Goal: Task Accomplishment & Management: Complete application form

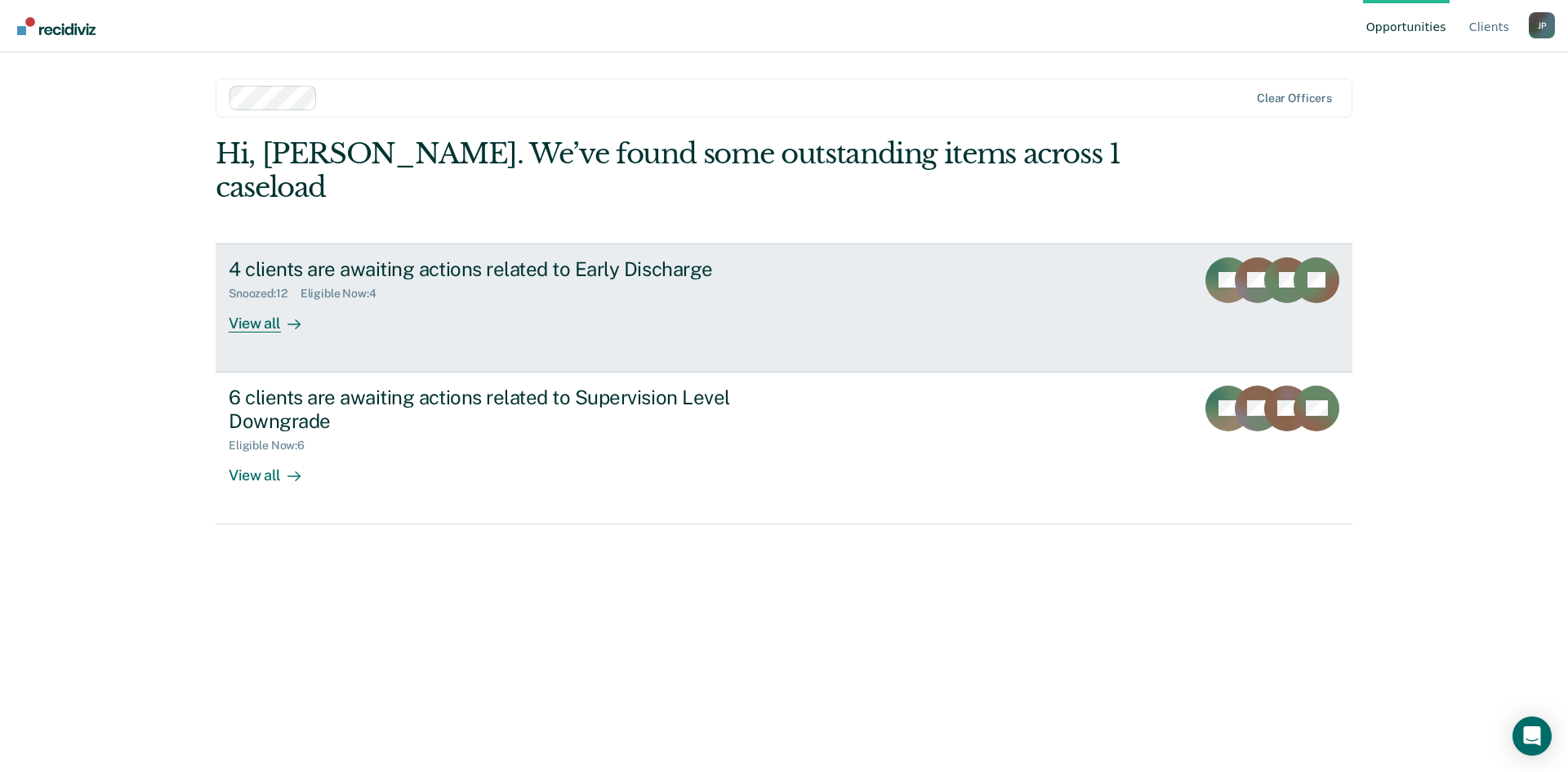
click at [247, 300] on div "View all" at bounding box center [275, 317] width 91 height 32
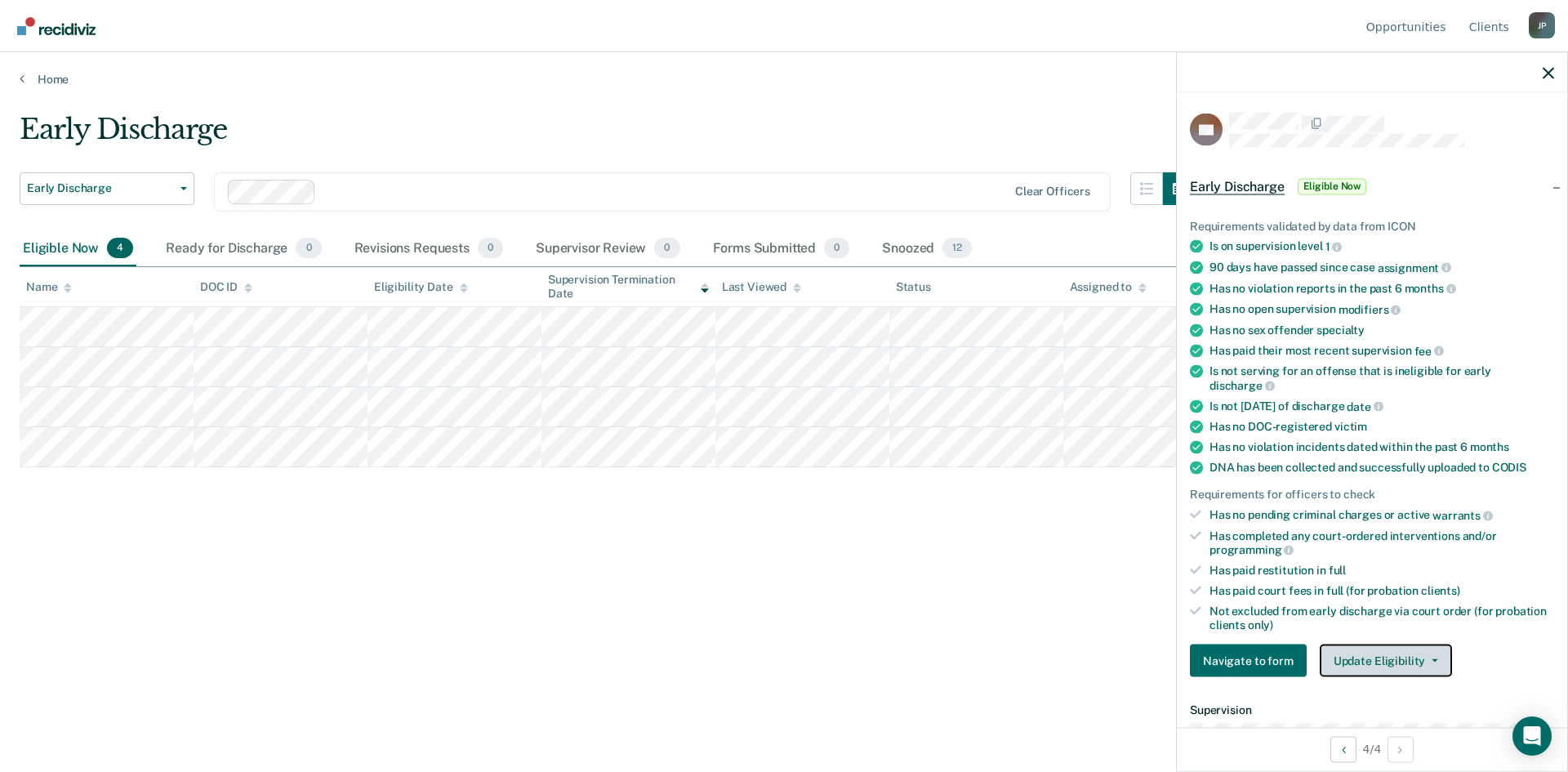
click at [1420, 654] on button "Update Eligibility" at bounding box center [1386, 661] width 132 height 32
click at [163, 577] on div "Early Discharge Early Discharge Early Discharge Supervision Level Downgrade Cle…" at bounding box center [784, 381] width 1529 height 537
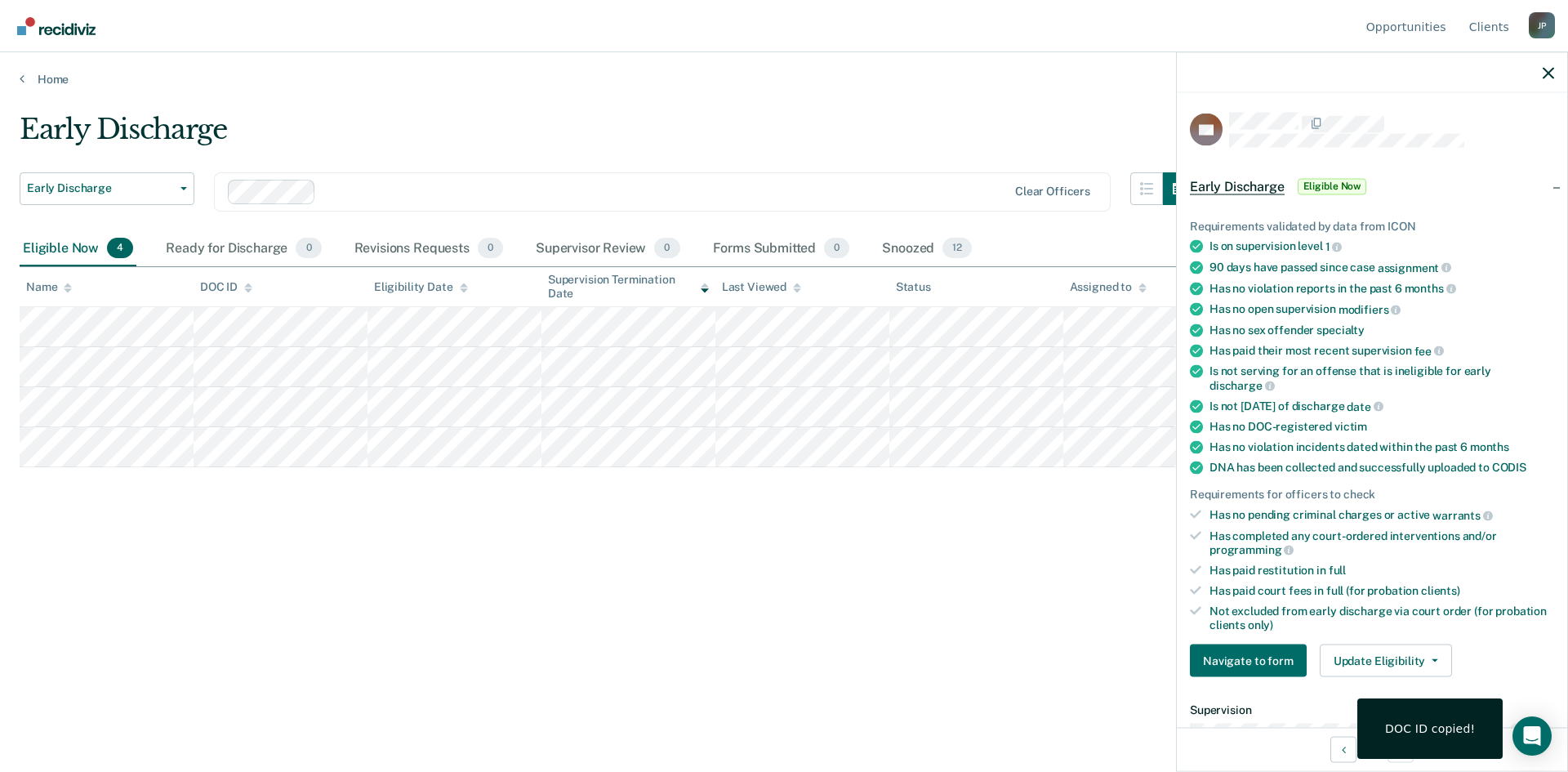
click at [1078, 668] on div "Early Discharge Early Discharge Early Discharge Supervision Level Downgrade Cle…" at bounding box center [784, 408] width 1529 height 589
click at [1322, 186] on span "Eligible Now" at bounding box center [1332, 185] width 69 height 16
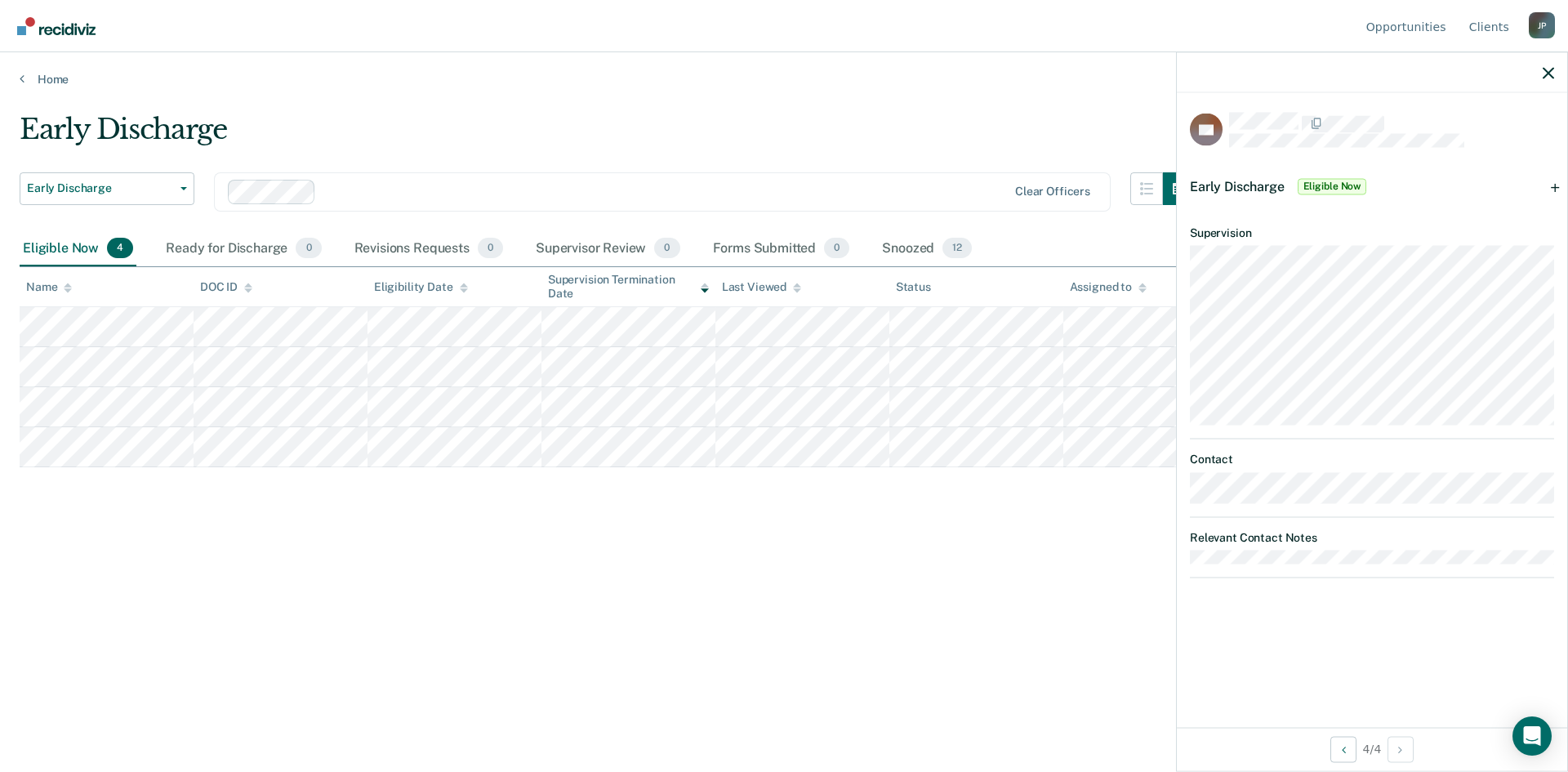
click at [1254, 189] on span "Early Discharge" at bounding box center [1237, 185] width 95 height 15
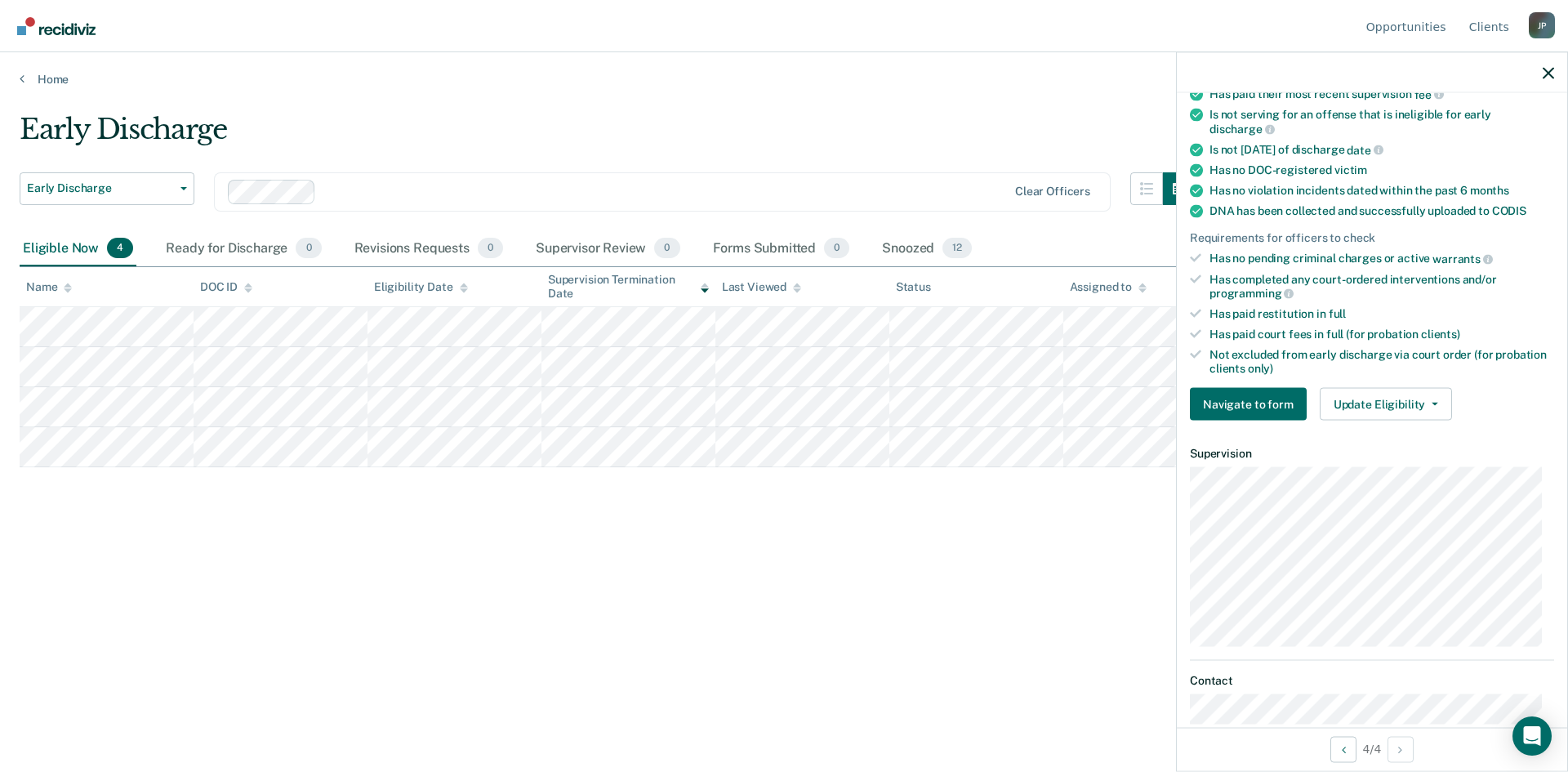
scroll to position [196, 0]
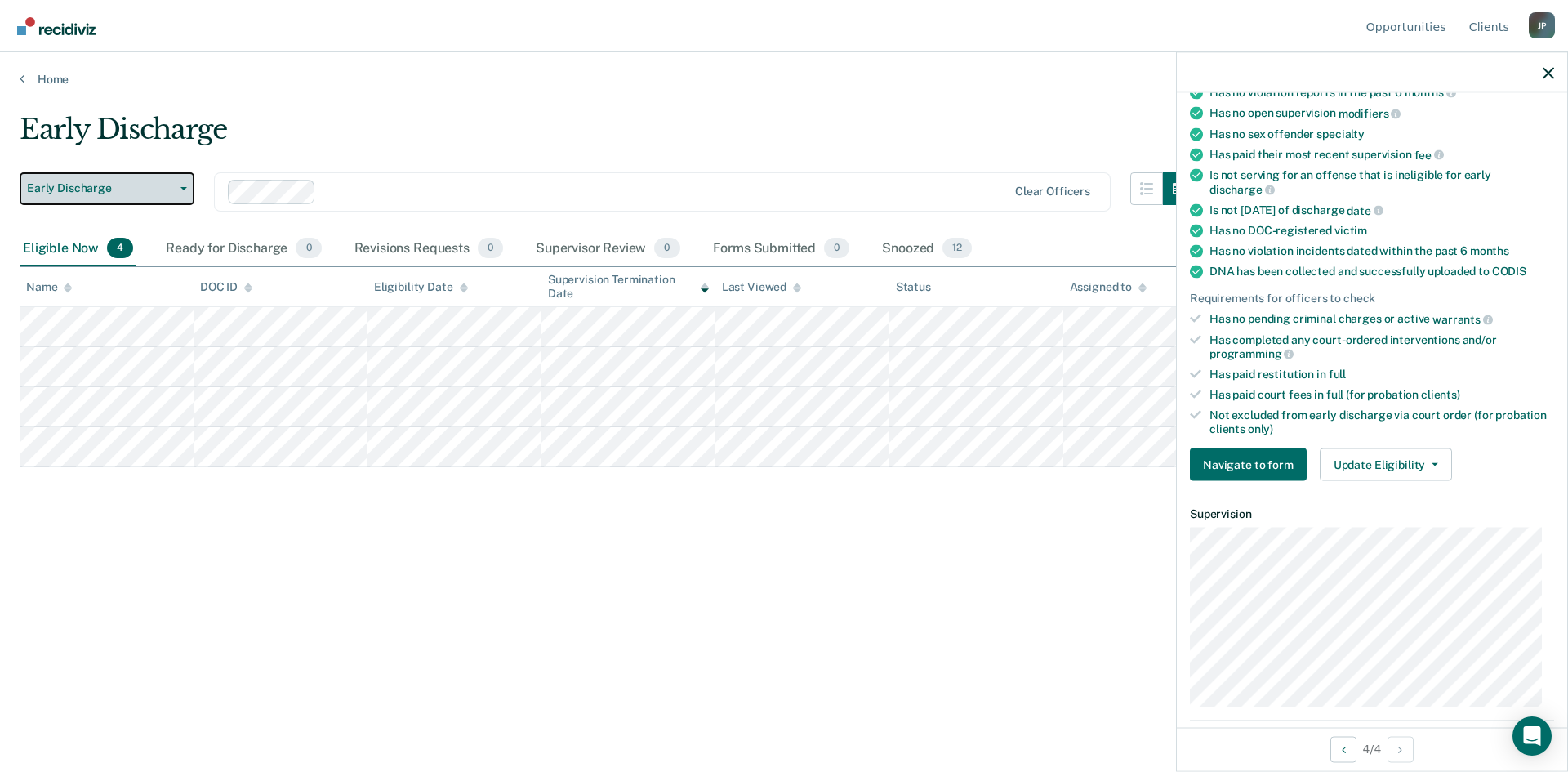
click at [183, 189] on icon "button" at bounding box center [183, 188] width 7 height 3
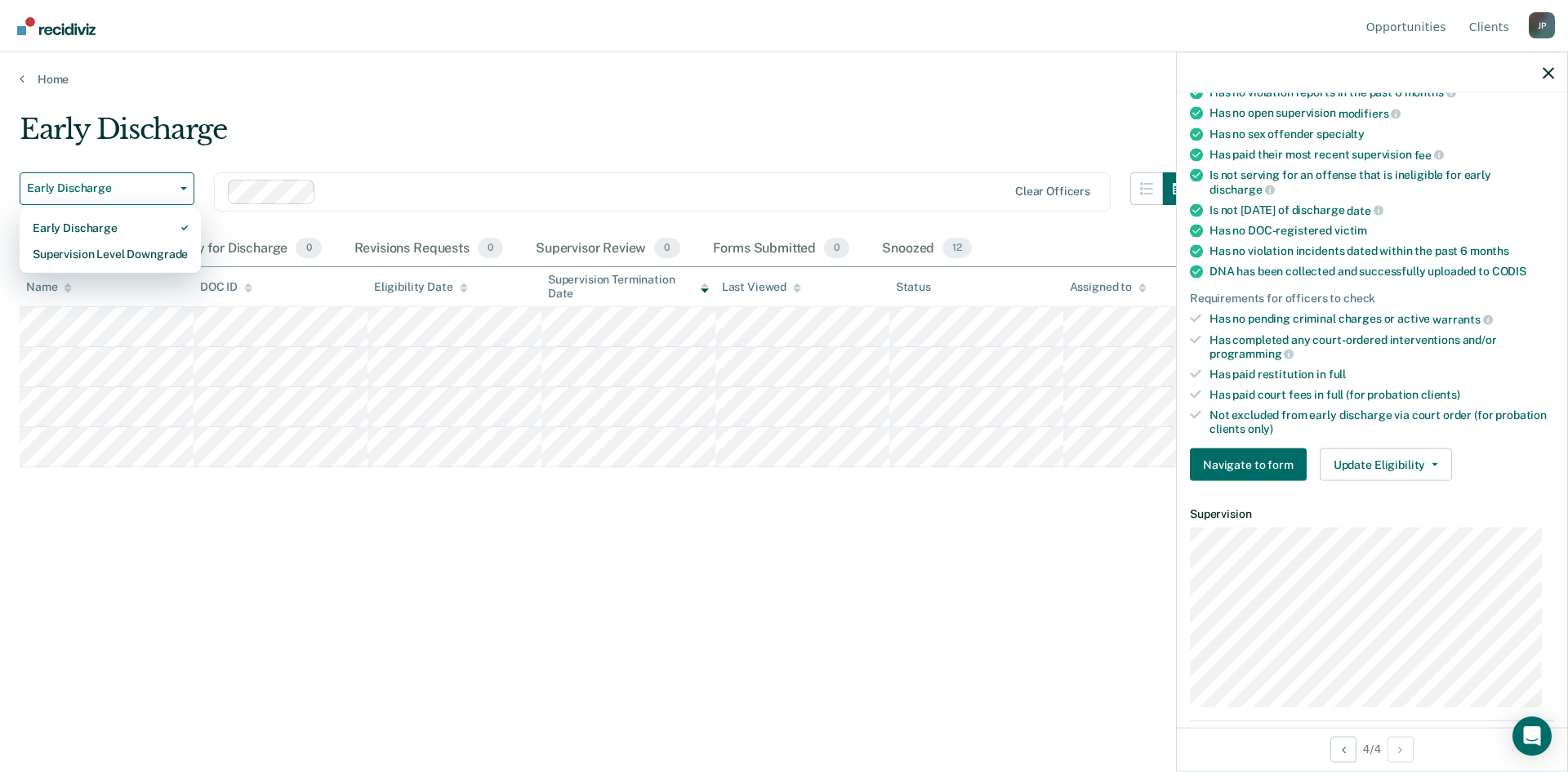
click at [306, 158] on div "Early Discharge" at bounding box center [608, 136] width 1176 height 47
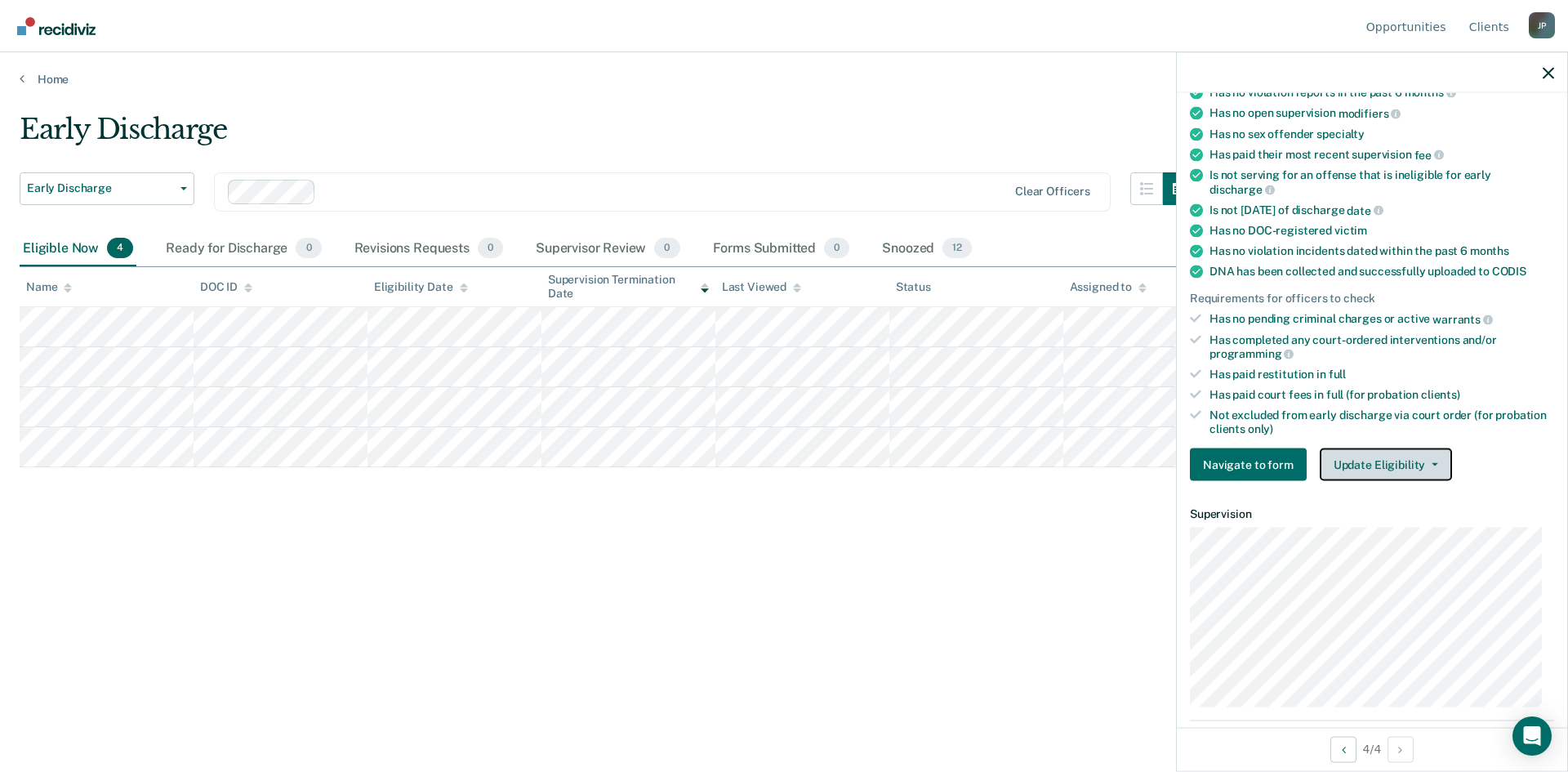
click at [1409, 463] on button "Update Eligibility" at bounding box center [1386, 465] width 132 height 32
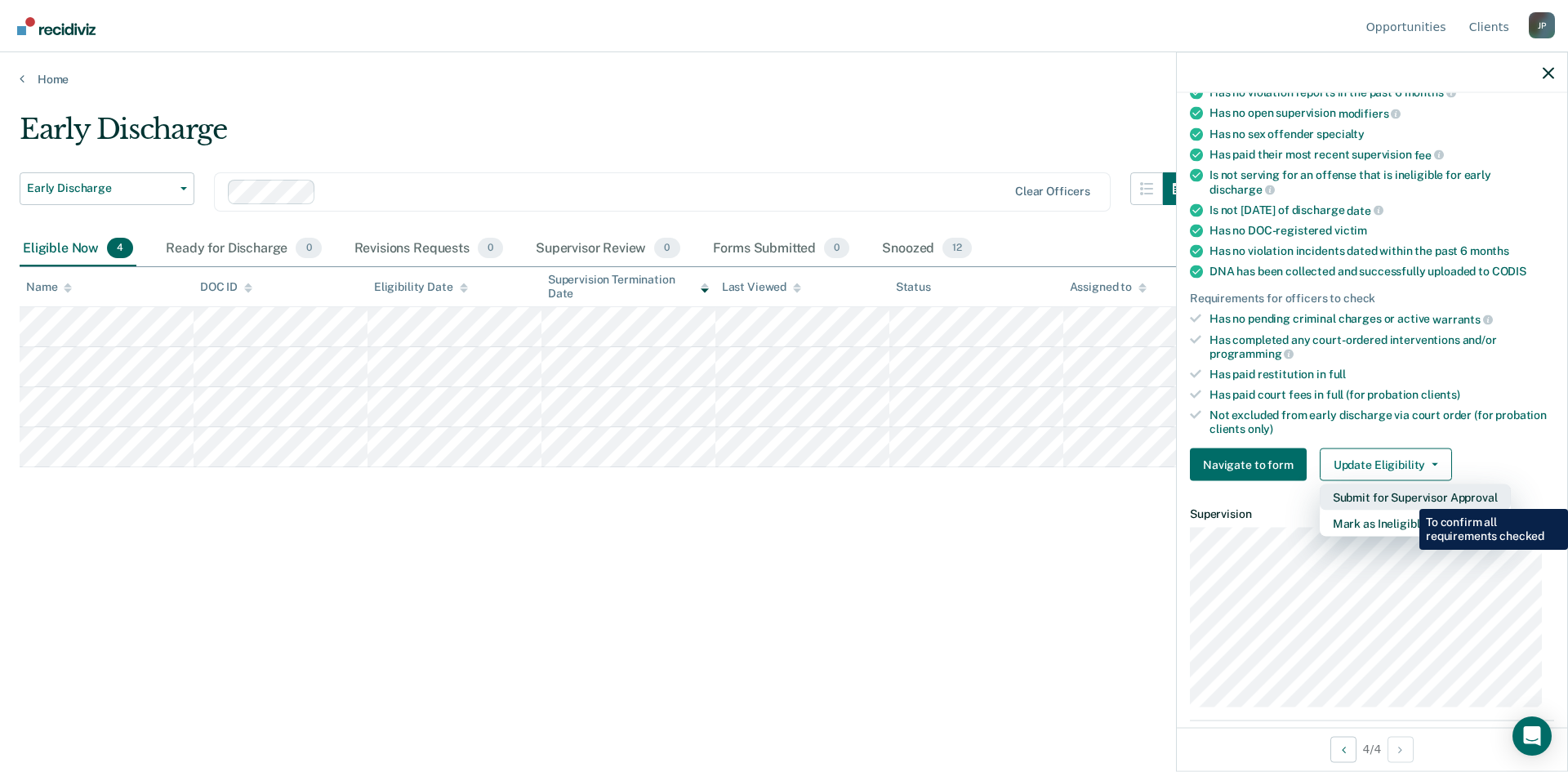
click at [1407, 497] on button "Submit for Supervisor Approval" at bounding box center [1415, 498] width 191 height 27
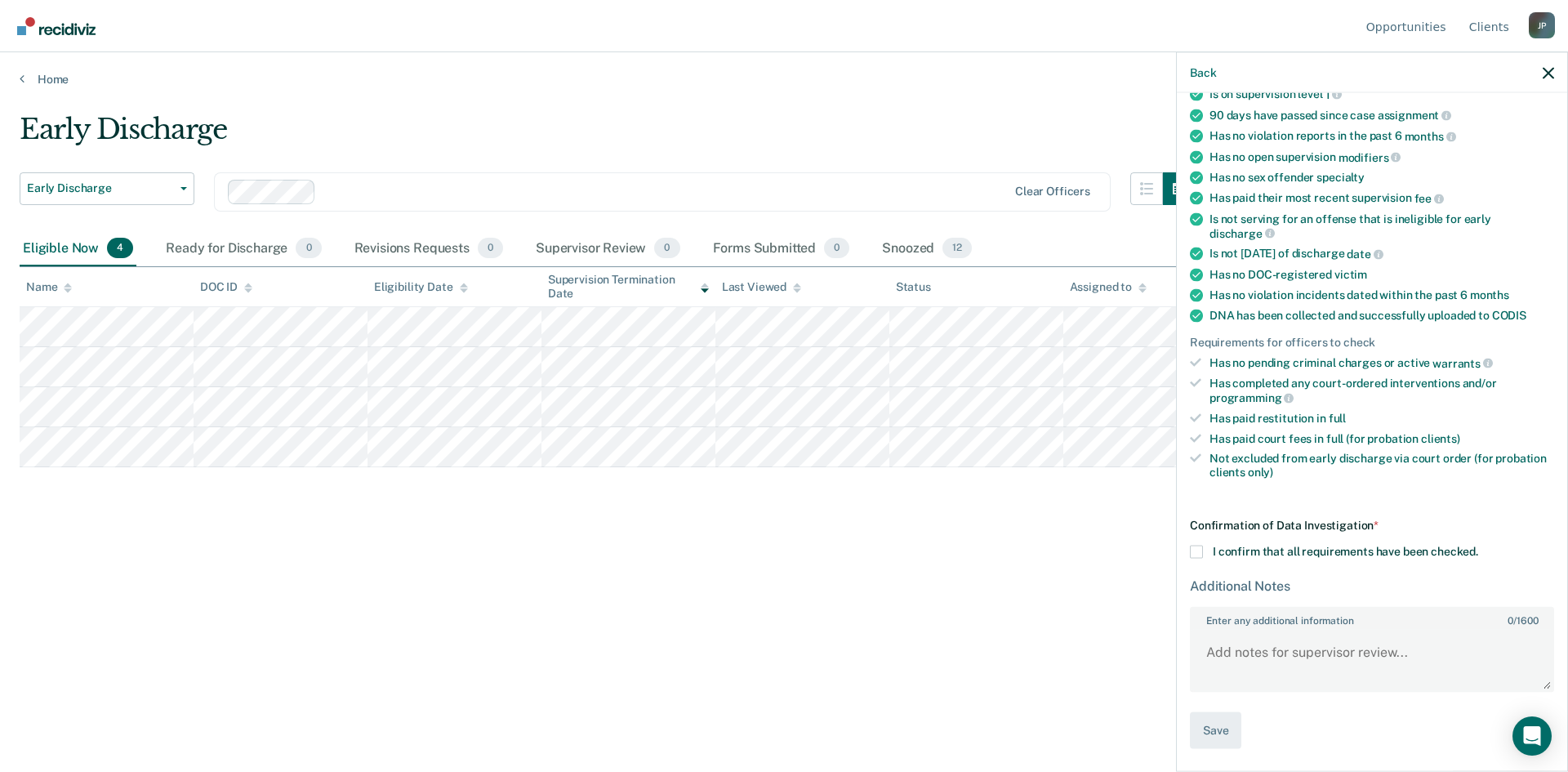
scroll to position [150, 0]
click at [1213, 654] on textarea "Enter any additional information 0 / 1600" at bounding box center [1372, 662] width 361 height 61
click at [1193, 550] on span at bounding box center [1196, 554] width 13 height 13
click at [1478, 548] on input "I confirm that all requirements have been checked." at bounding box center [1478, 548] width 0 height 0
click at [1205, 654] on textarea "Enter any additional information 0 / 1600" at bounding box center [1372, 662] width 361 height 61
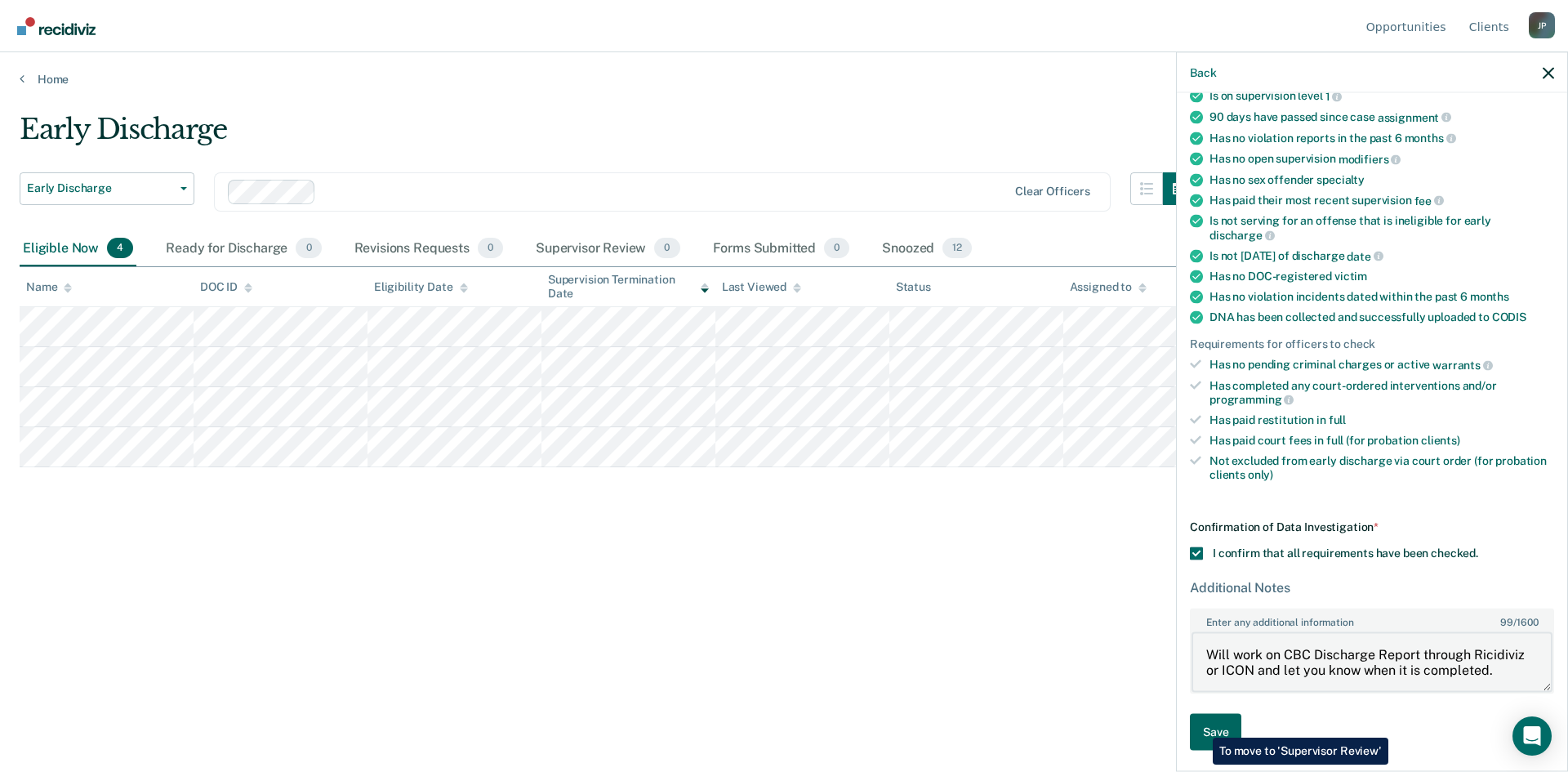
type textarea "Will work on CBC Discharge Report through Ricidiviz or ICON and let you know wh…"
click at [1200, 725] on button "Save" at bounding box center [1215, 732] width 51 height 37
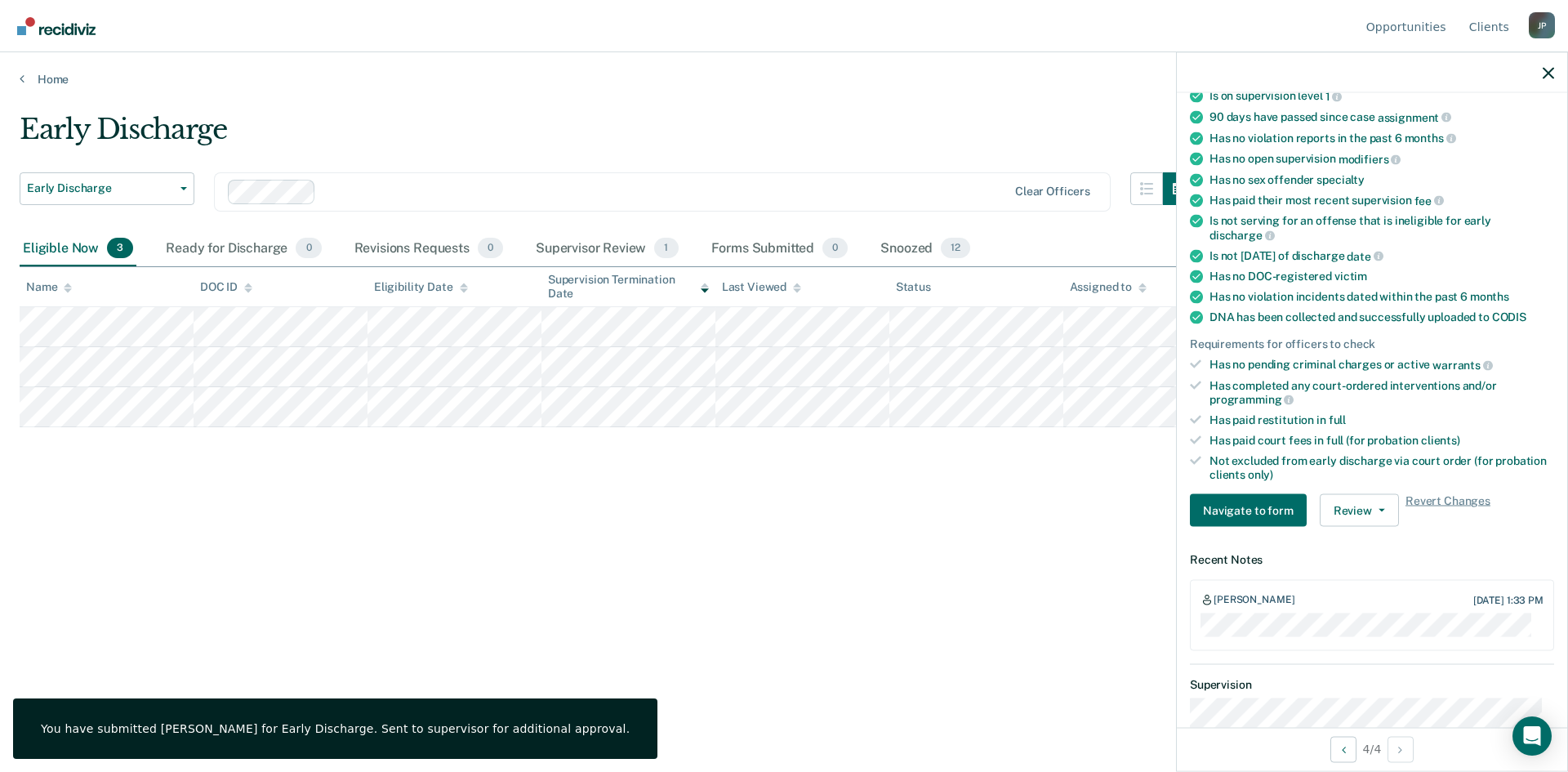
click at [950, 533] on div "Early Discharge Early Discharge Early Discharge Supervision Level Downgrade Cle…" at bounding box center [784, 381] width 1529 height 537
click at [1170, 190] on button "button" at bounding box center [1179, 188] width 32 height 32
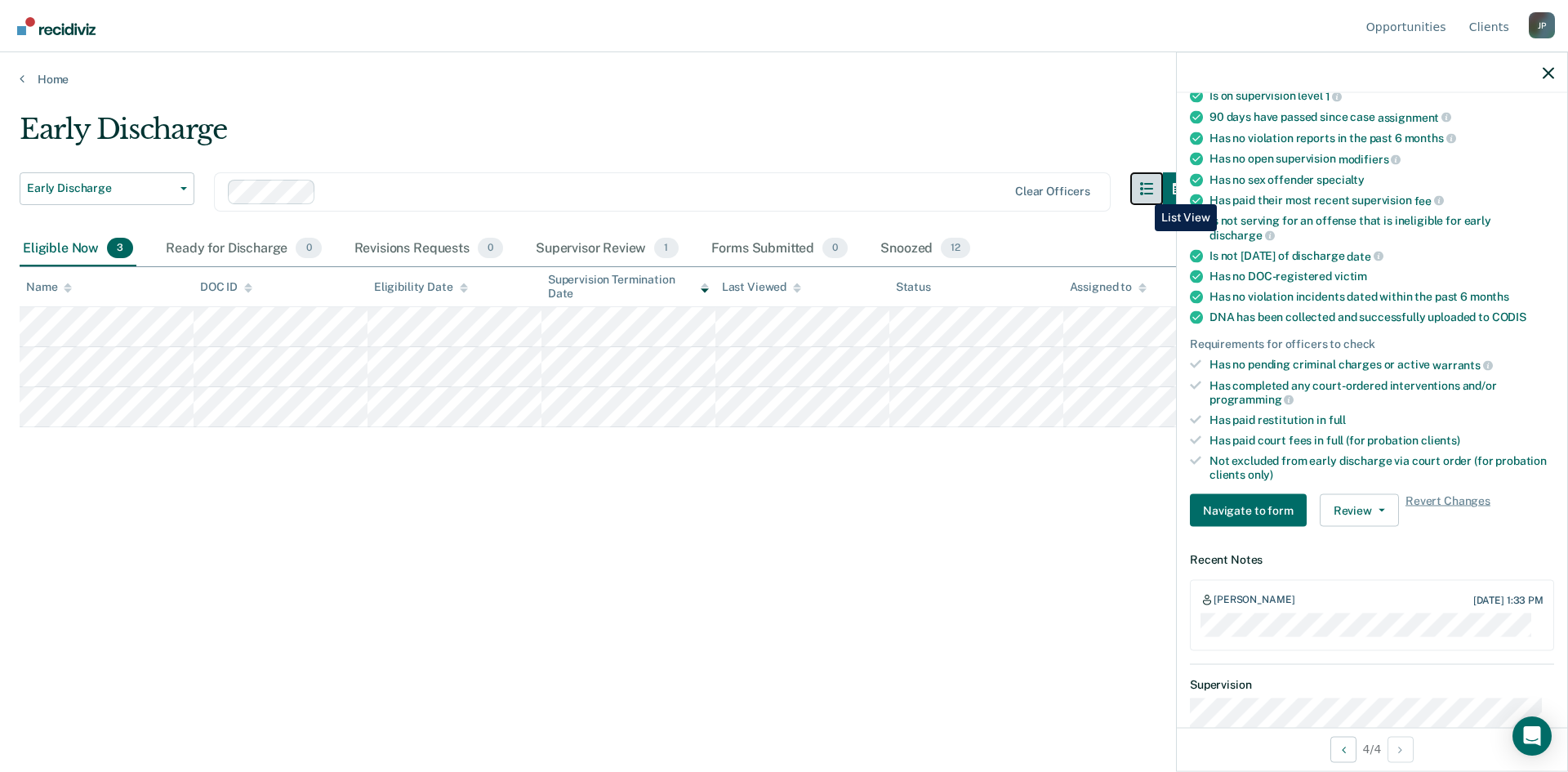
click at [1142, 192] on icon "button" at bounding box center [1147, 189] width 13 height 13
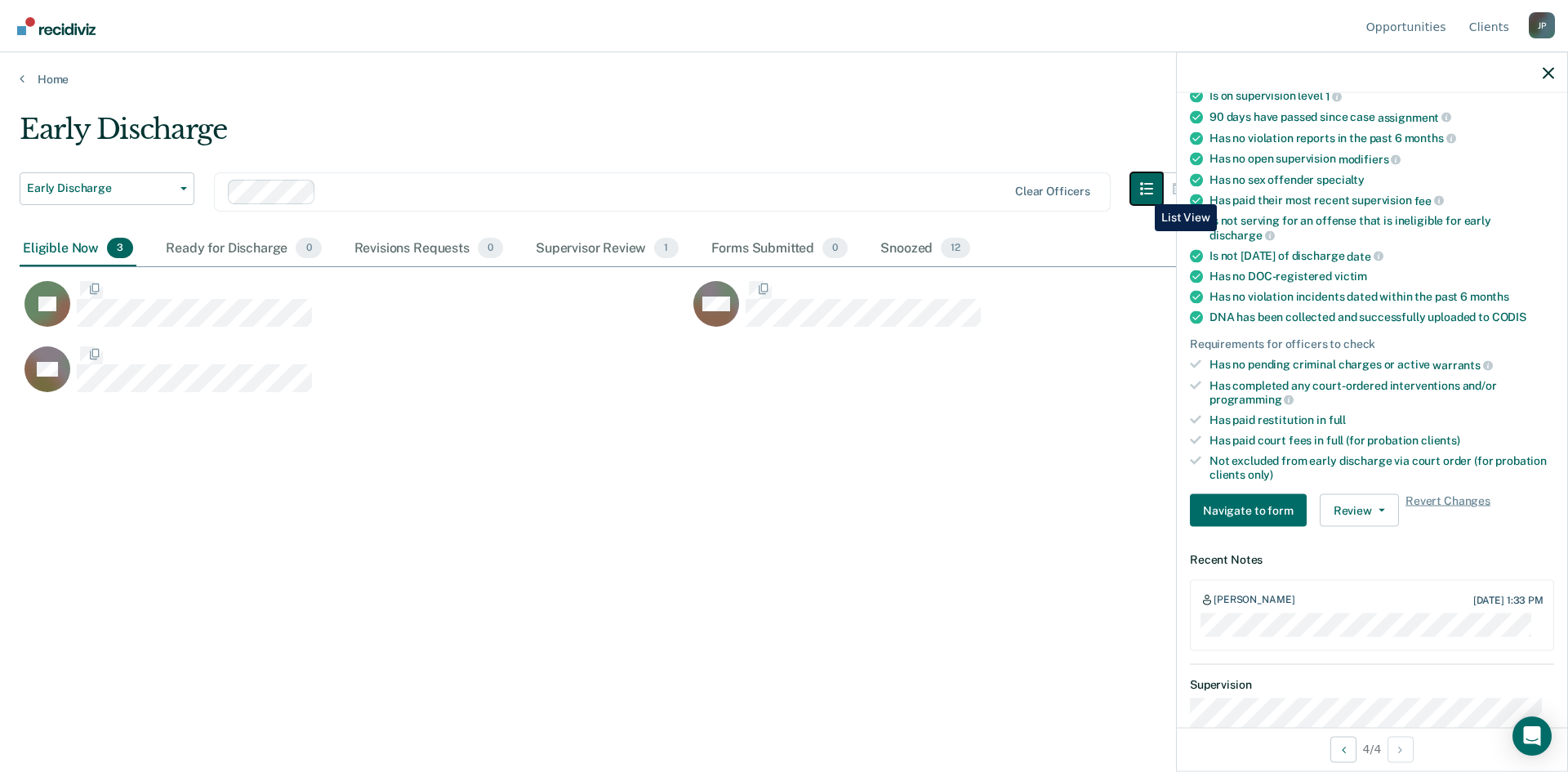
scroll to position [525, 1517]
click at [822, 252] on span "0" at bounding box center [834, 248] width 26 height 21
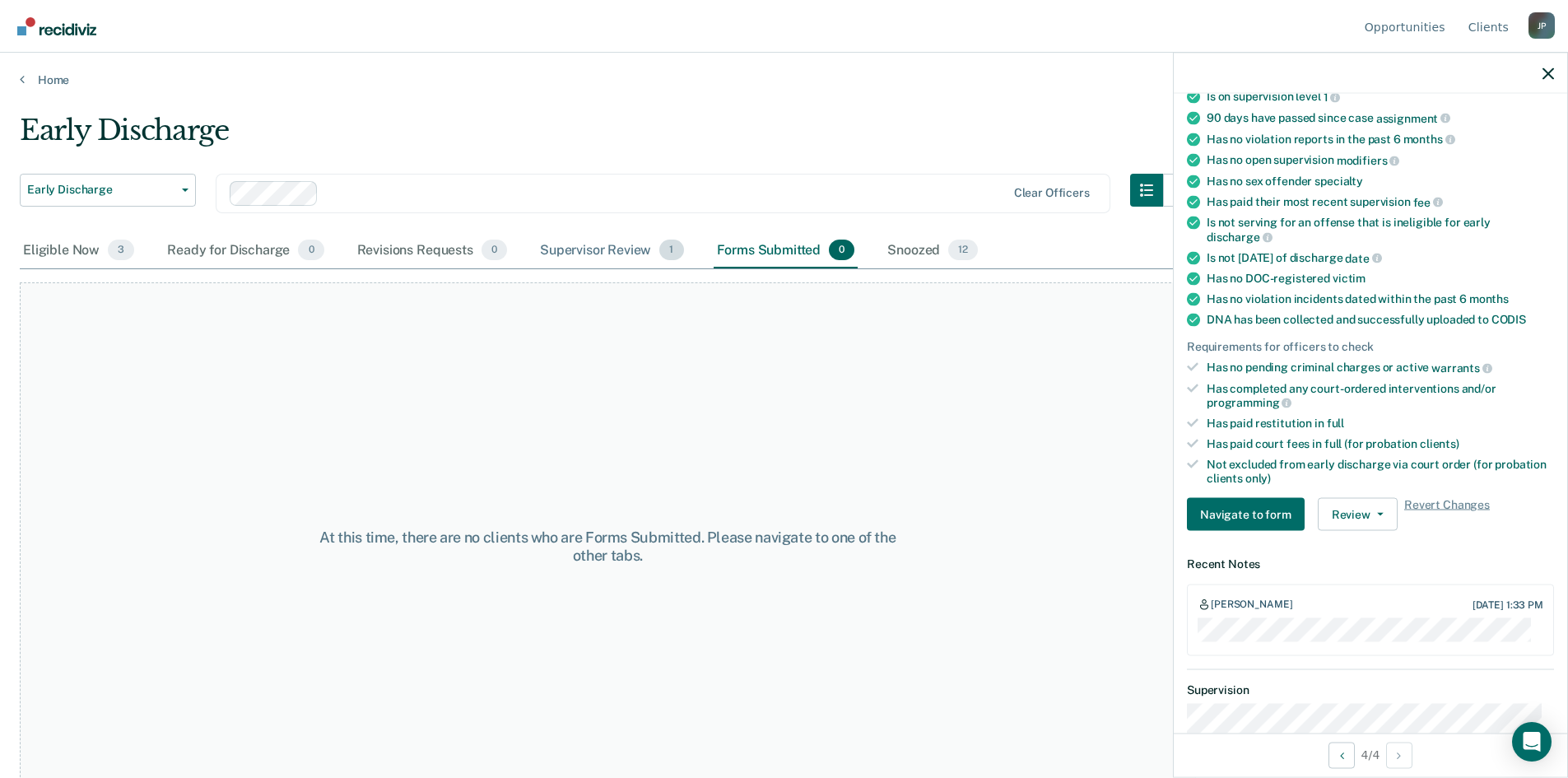
click at [665, 255] on span "1" at bounding box center [670, 250] width 24 height 21
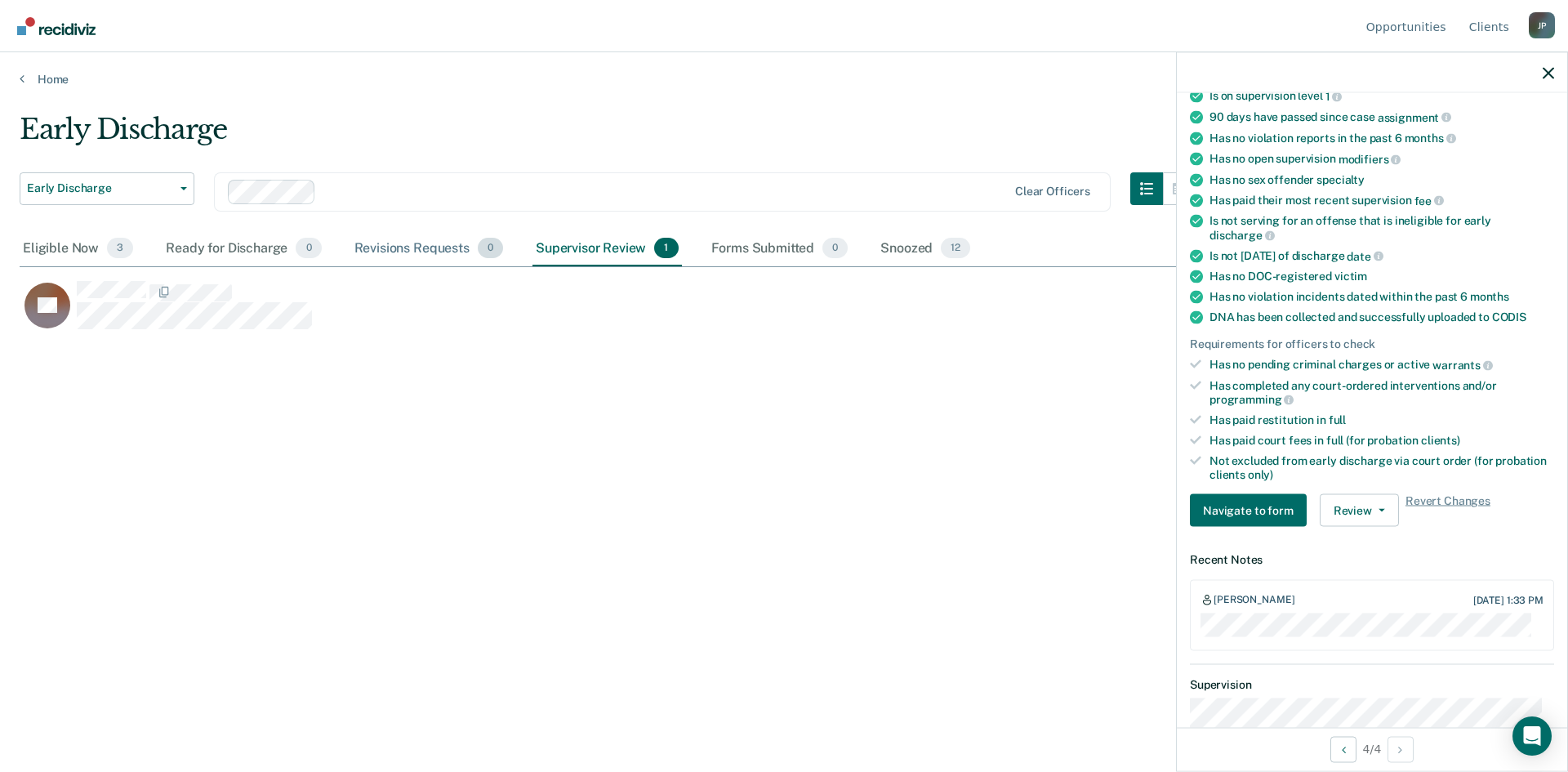
click at [415, 249] on div "Revisions Requests 0" at bounding box center [429, 249] width 155 height 36
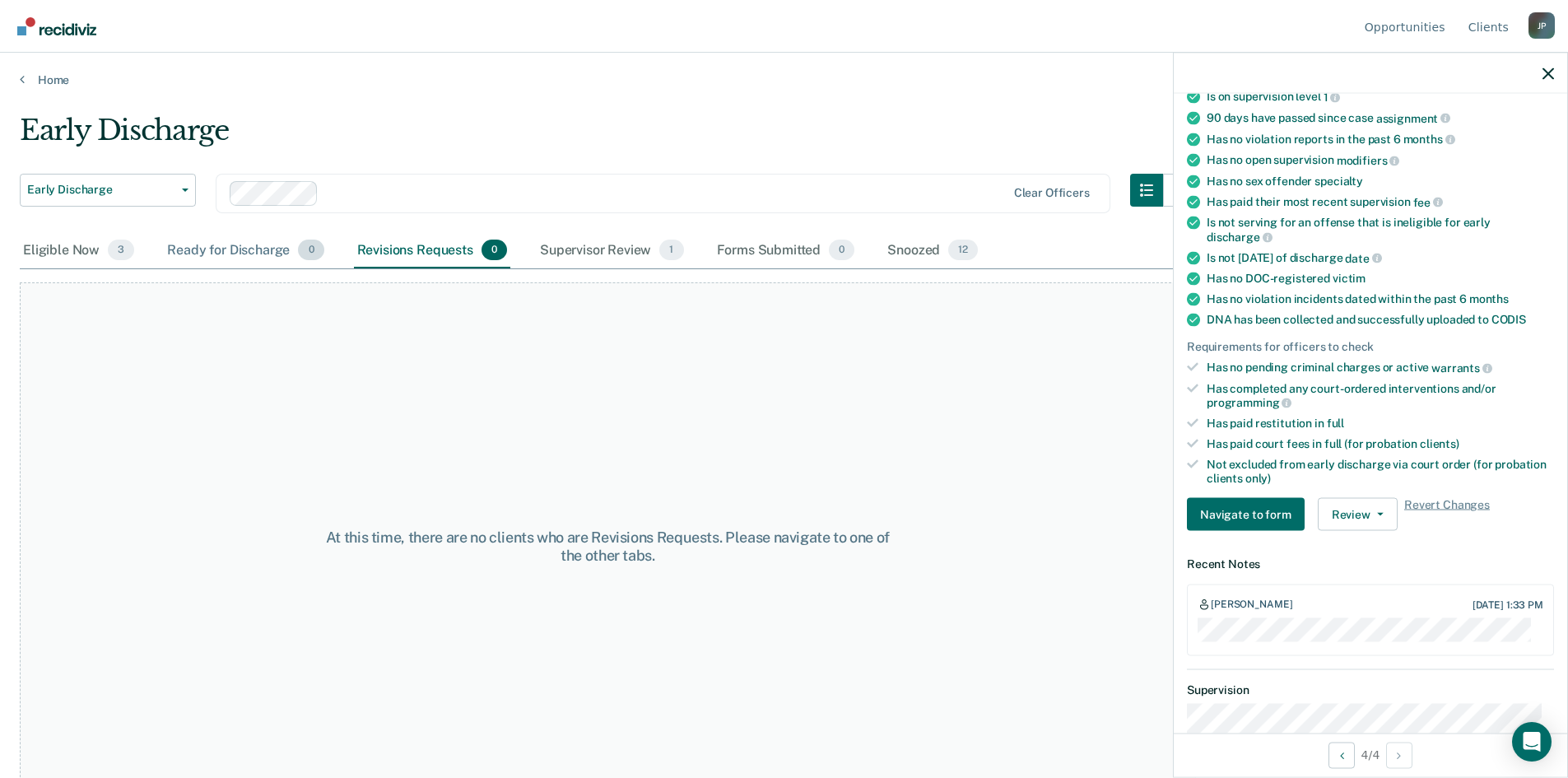
click at [261, 252] on div "Ready for Discharge 0" at bounding box center [245, 251] width 163 height 36
click at [51, 253] on div "Eligible Now 3" at bounding box center [79, 251] width 118 height 36
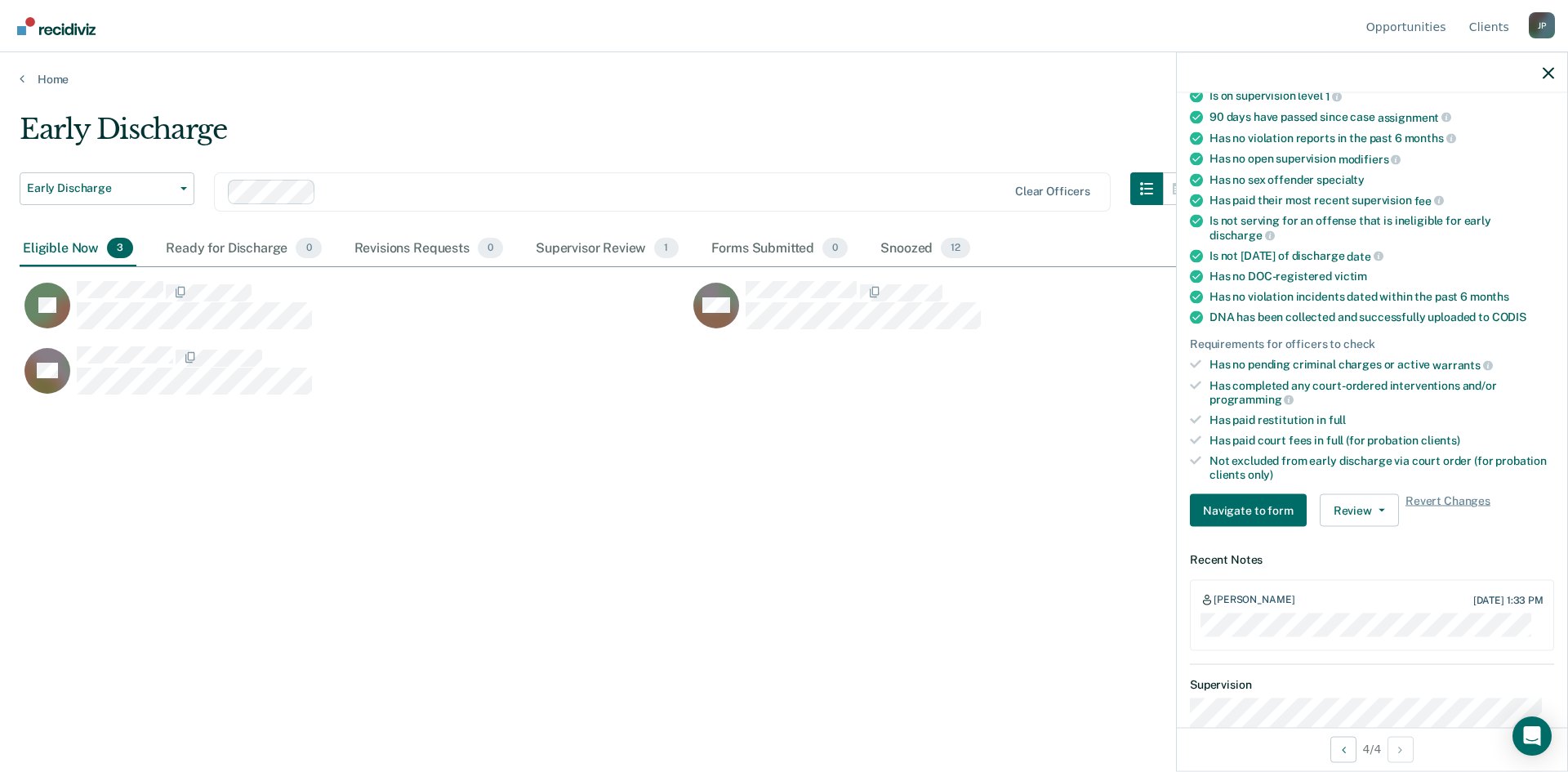
click at [1026, 474] on div "Early Discharge Early Discharge Early Discharge Supervision Level Downgrade Cle…" at bounding box center [784, 381] width 1529 height 537
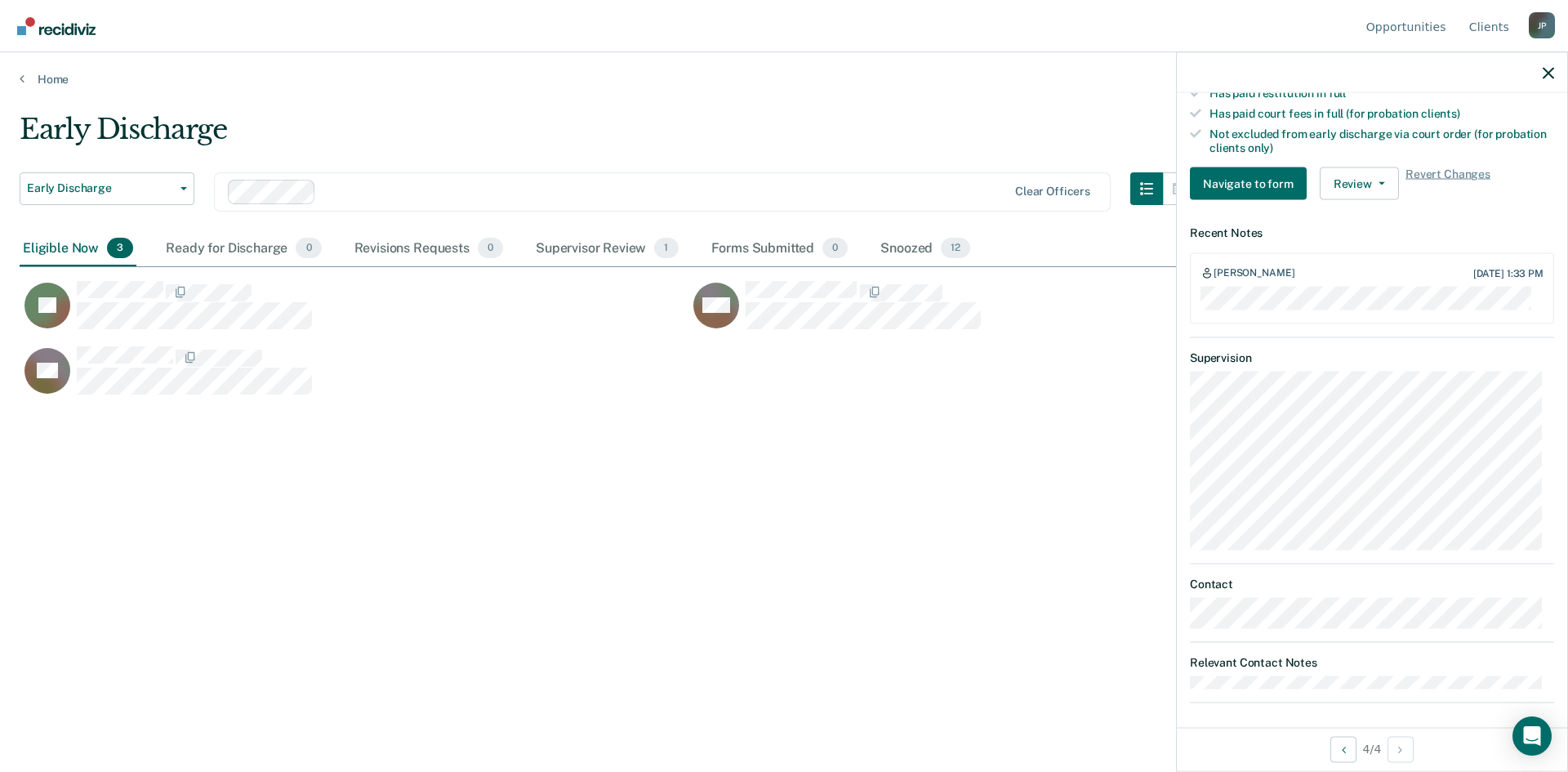
scroll to position [484, 0]
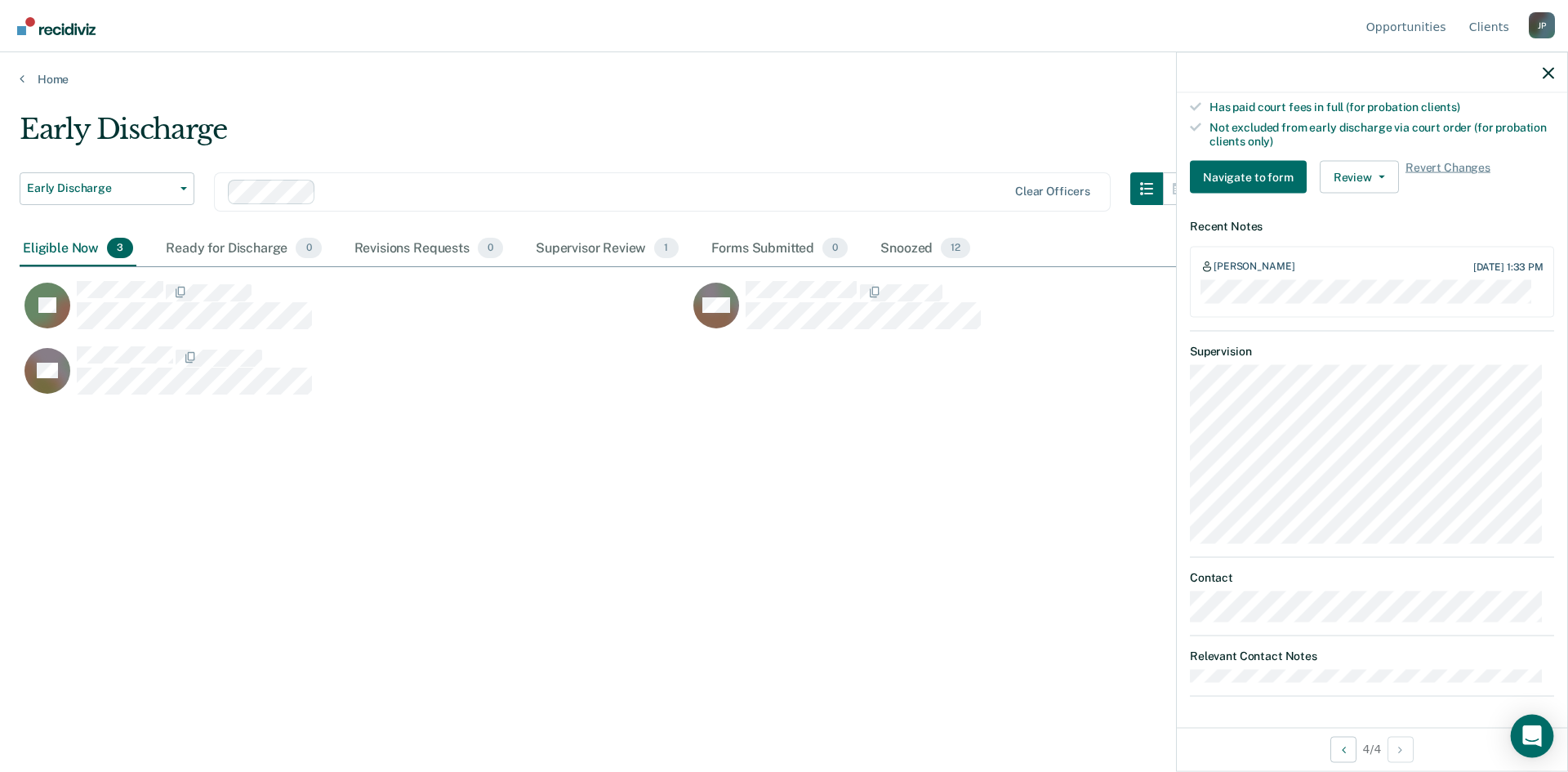
click at [1530, 735] on icon "Open Intercom Messenger" at bounding box center [1532, 736] width 19 height 21
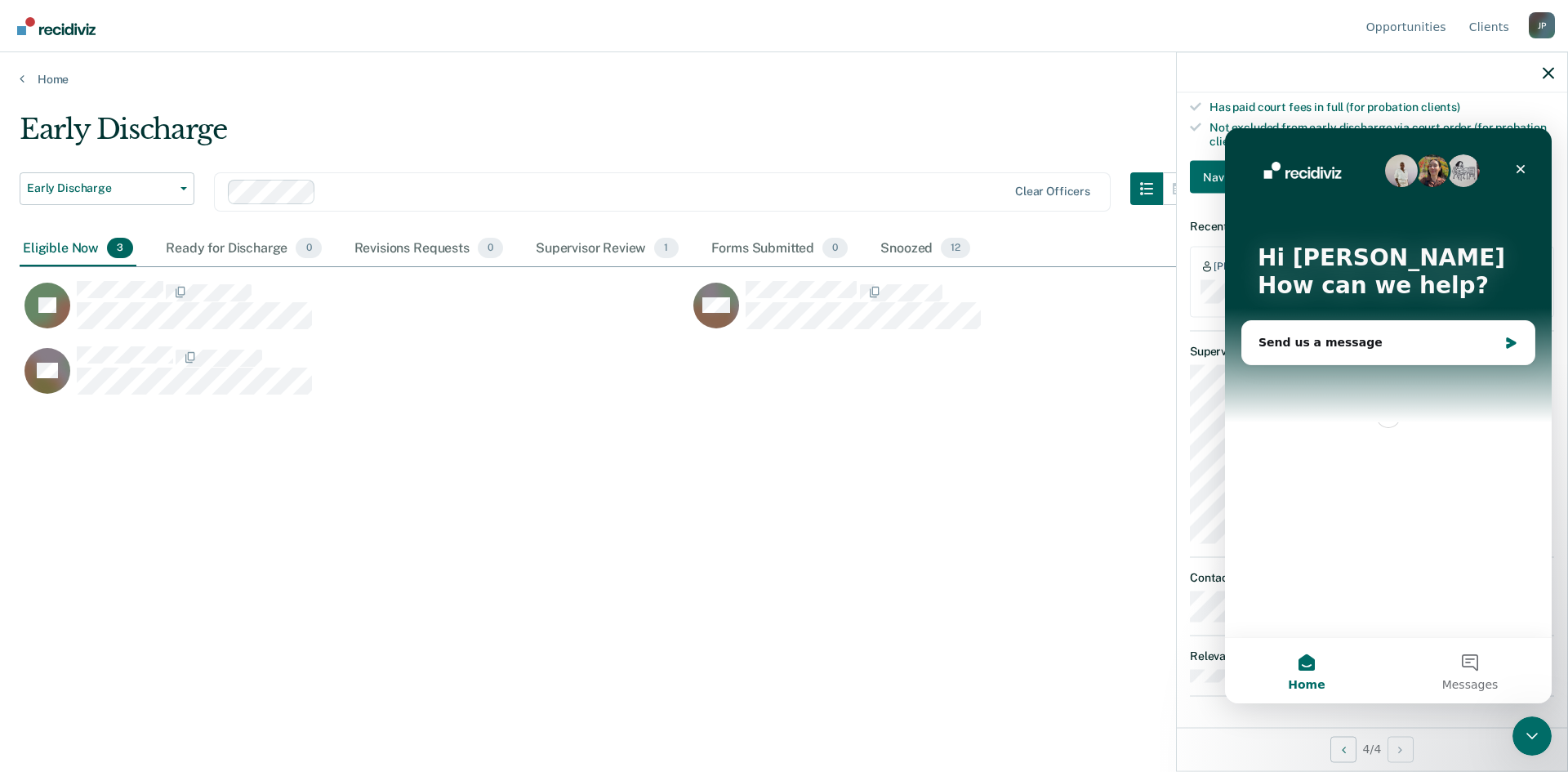
scroll to position [0, 0]
click at [1524, 162] on div "Close" at bounding box center [1520, 168] width 29 height 29
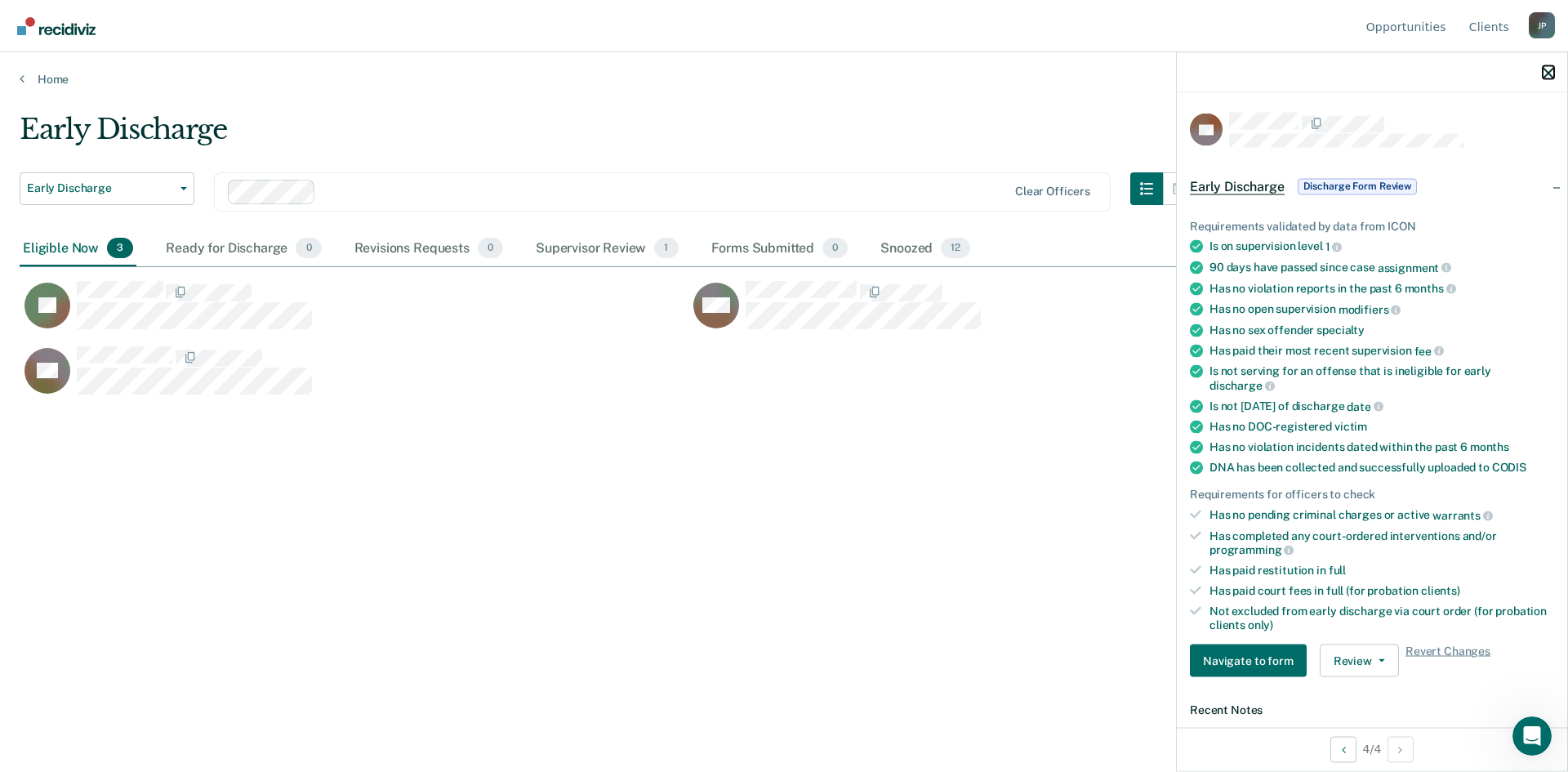
click at [1548, 72] on icon "button" at bounding box center [1548, 72] width 11 height 11
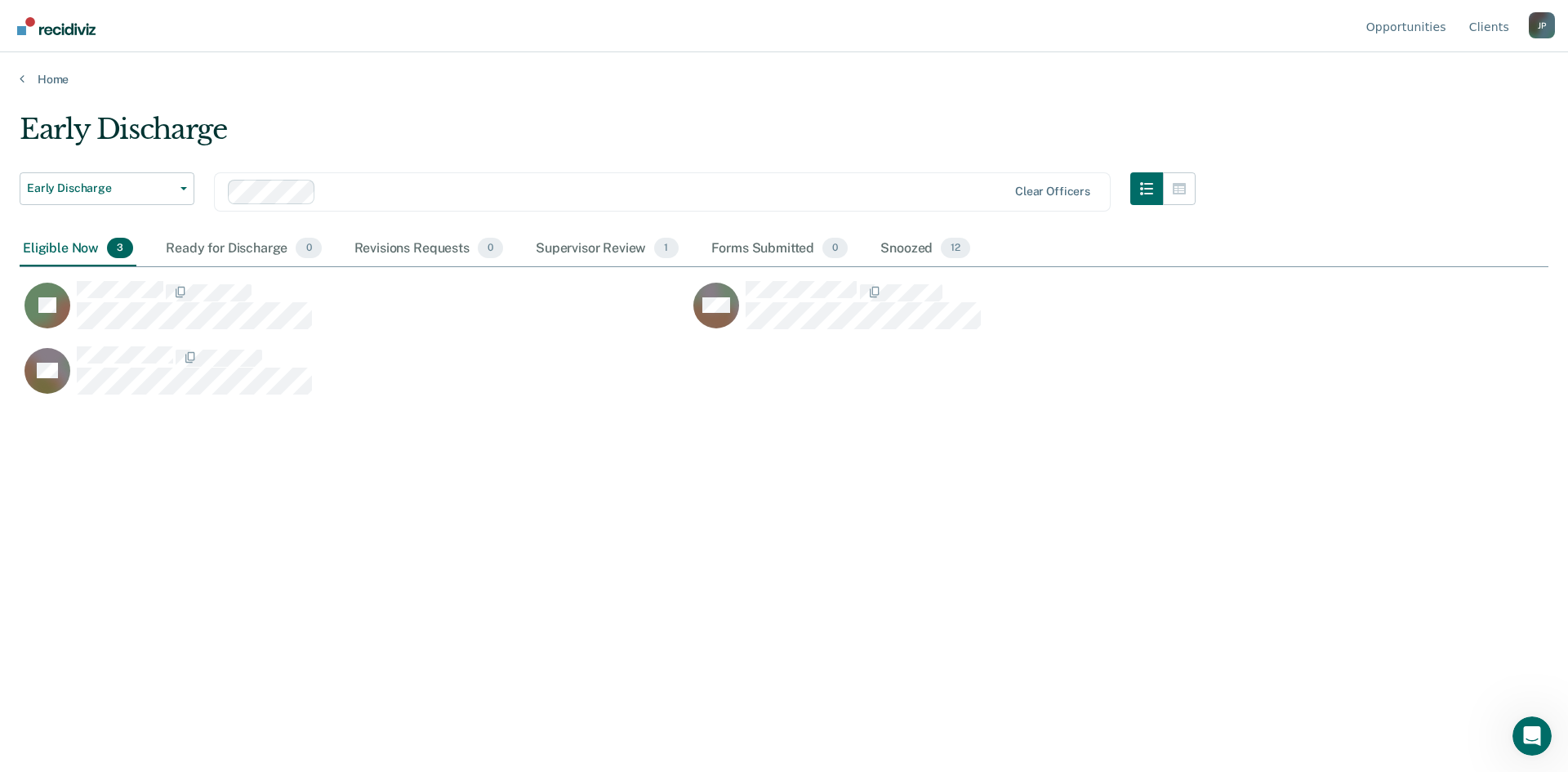
drag, startPoint x: 1554, startPoint y: 0, endPoint x: 1136, endPoint y: 508, distance: 657.9
click at [1136, 508] on div "Early Discharge Early Discharge Early Discharge Supervision Level Downgrade Cle…" at bounding box center [784, 381] width 1529 height 537
click at [1170, 184] on button "button" at bounding box center [1179, 188] width 32 height 32
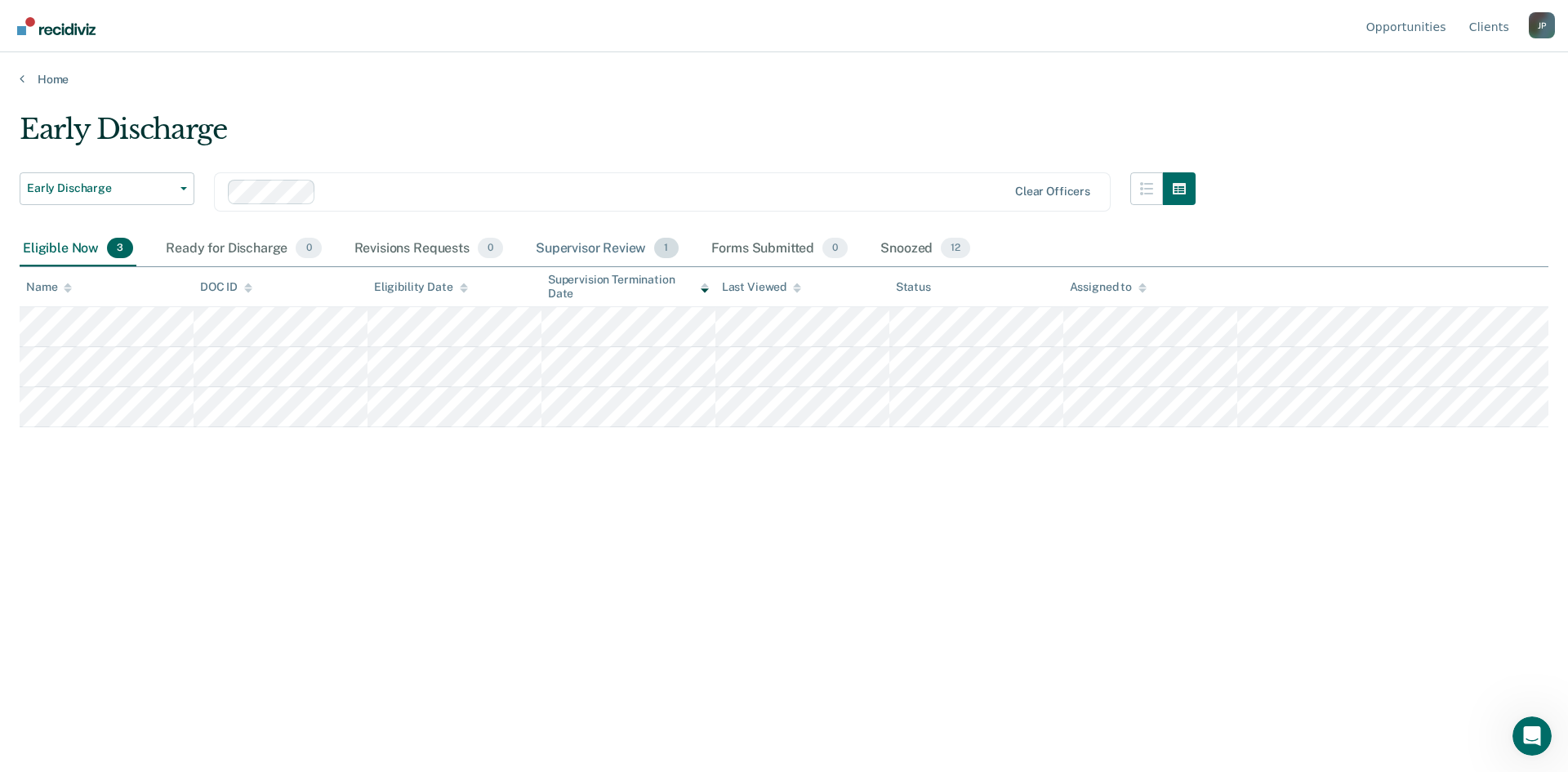
click at [606, 249] on div "Supervisor Review 1" at bounding box center [606, 249] width 149 height 36
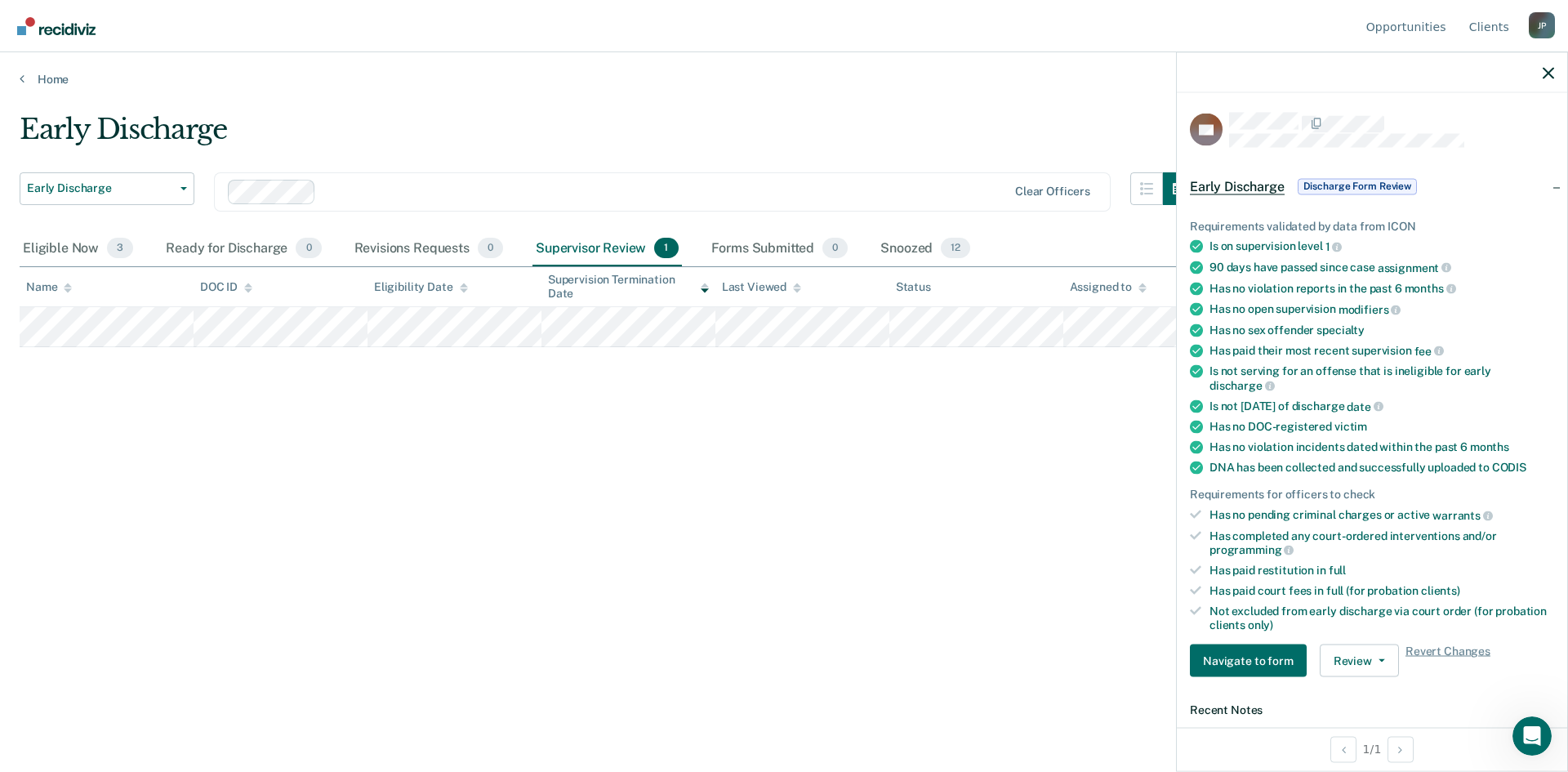
click at [1262, 189] on span "Early Discharge" at bounding box center [1237, 185] width 95 height 16
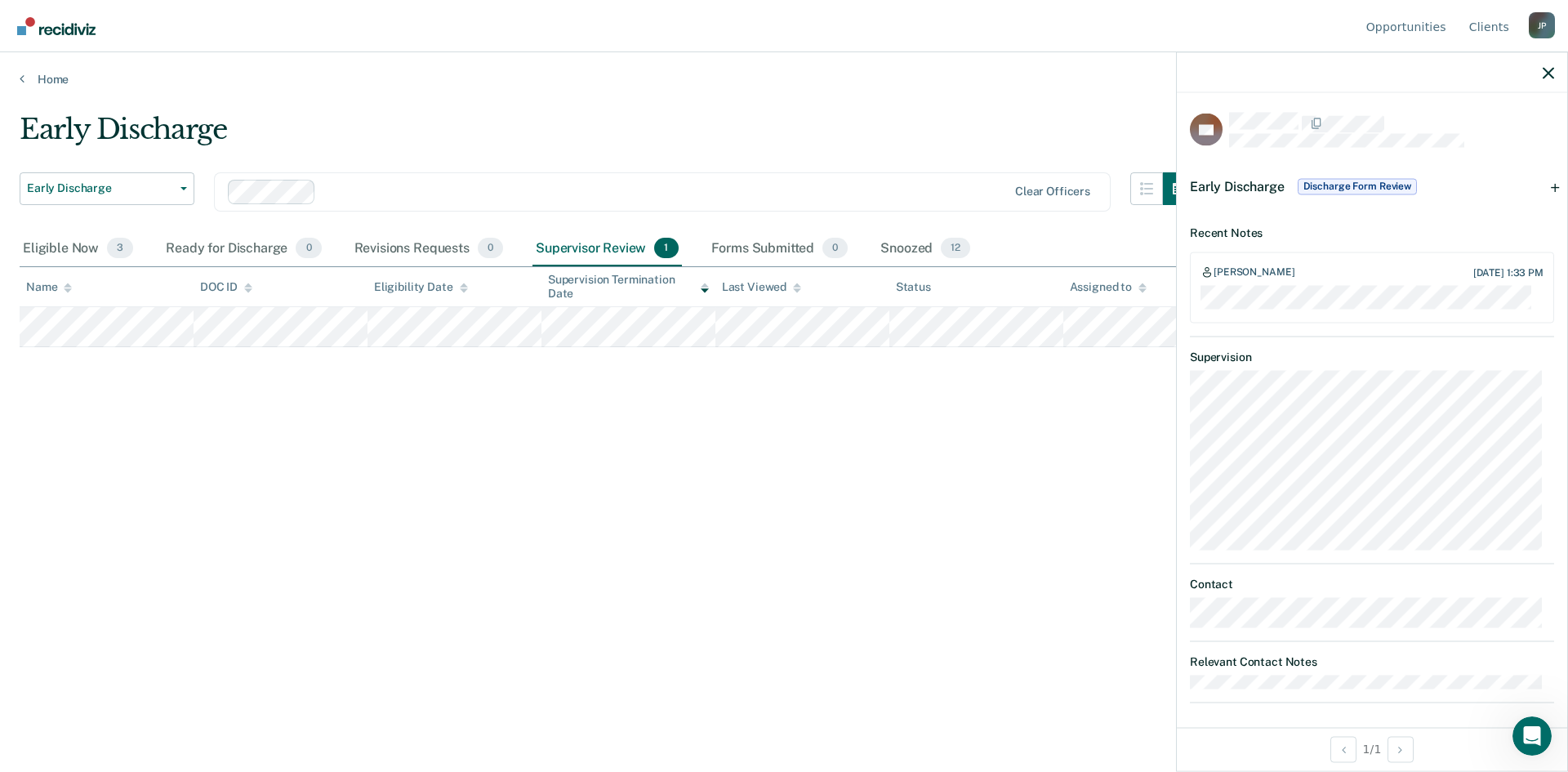
click at [1346, 186] on span "Discharge Form Review" at bounding box center [1357, 185] width 119 height 16
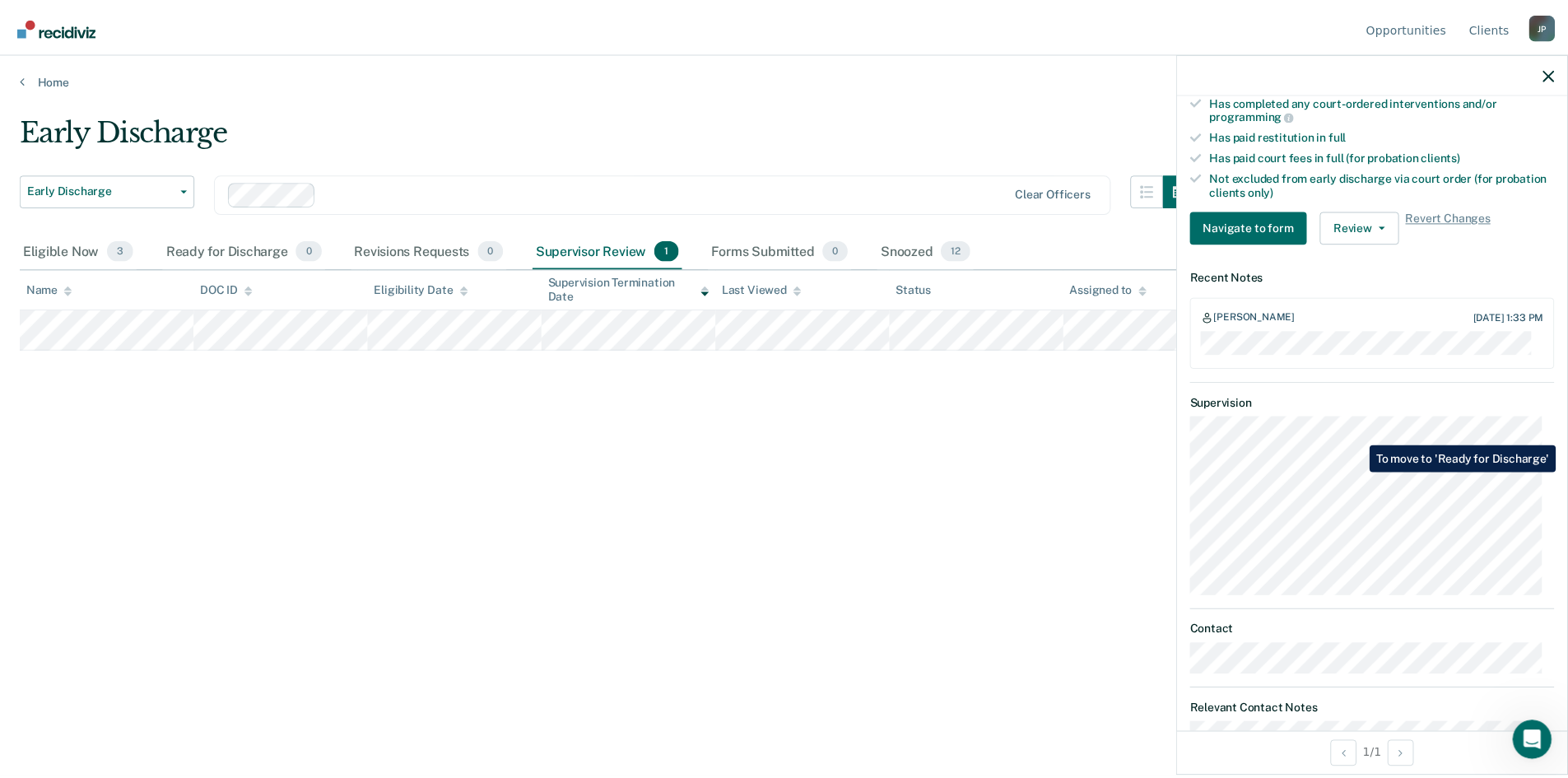
scroll to position [488, 0]
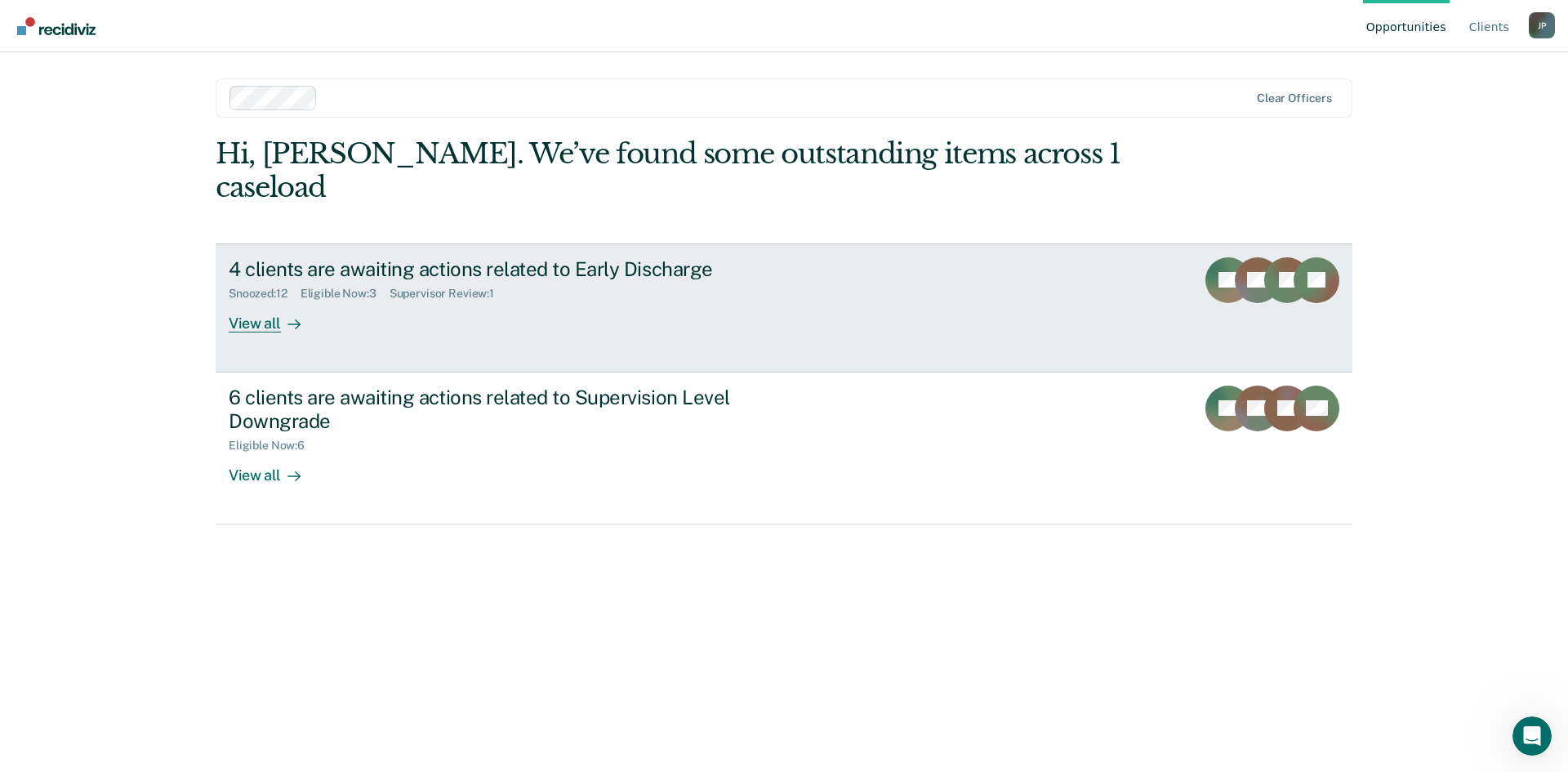
click at [247, 300] on div "View all" at bounding box center [275, 317] width 91 height 32
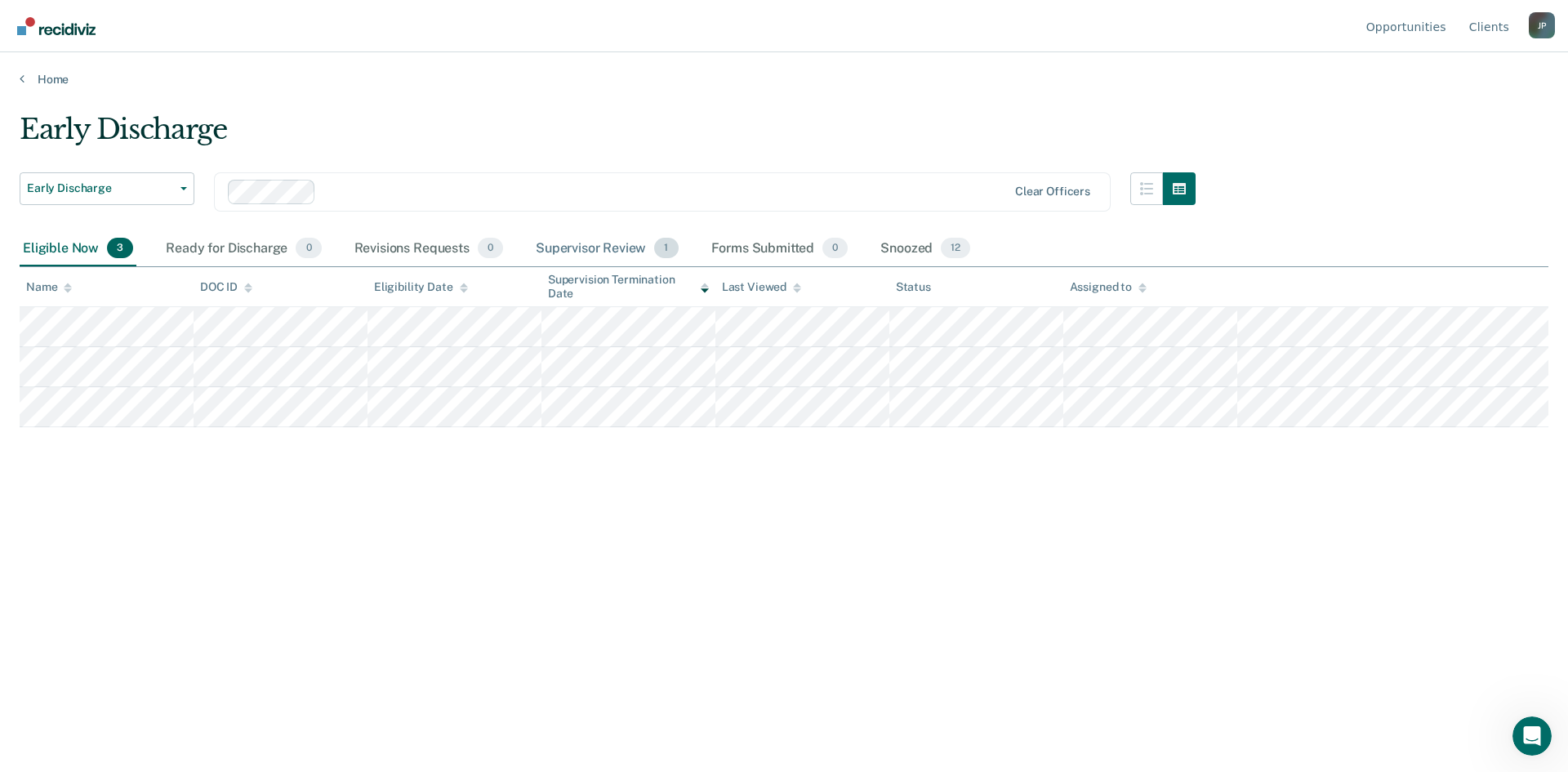
click at [610, 247] on div "Supervisor Review 1" at bounding box center [606, 249] width 149 height 36
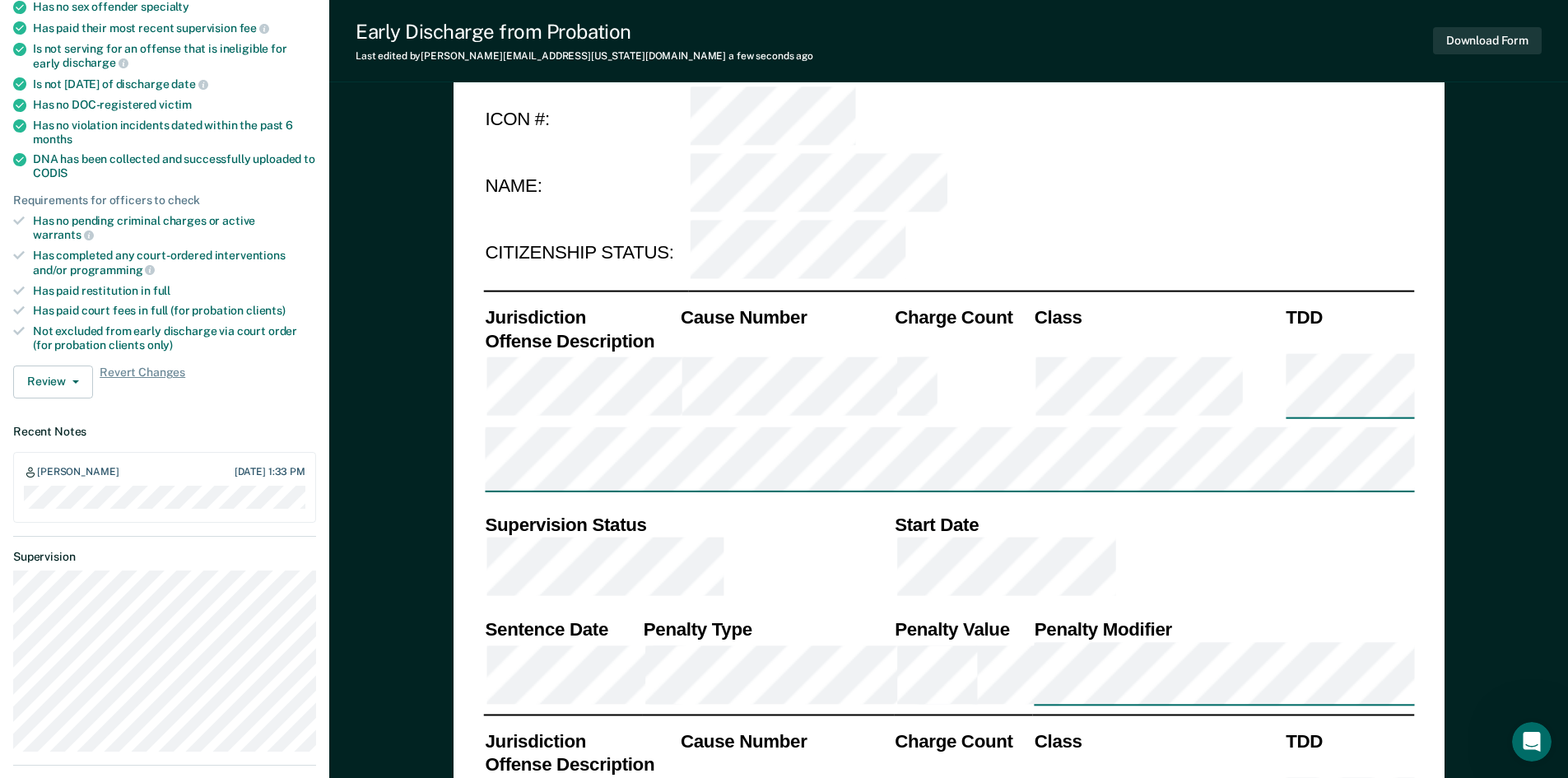
scroll to position [330, 0]
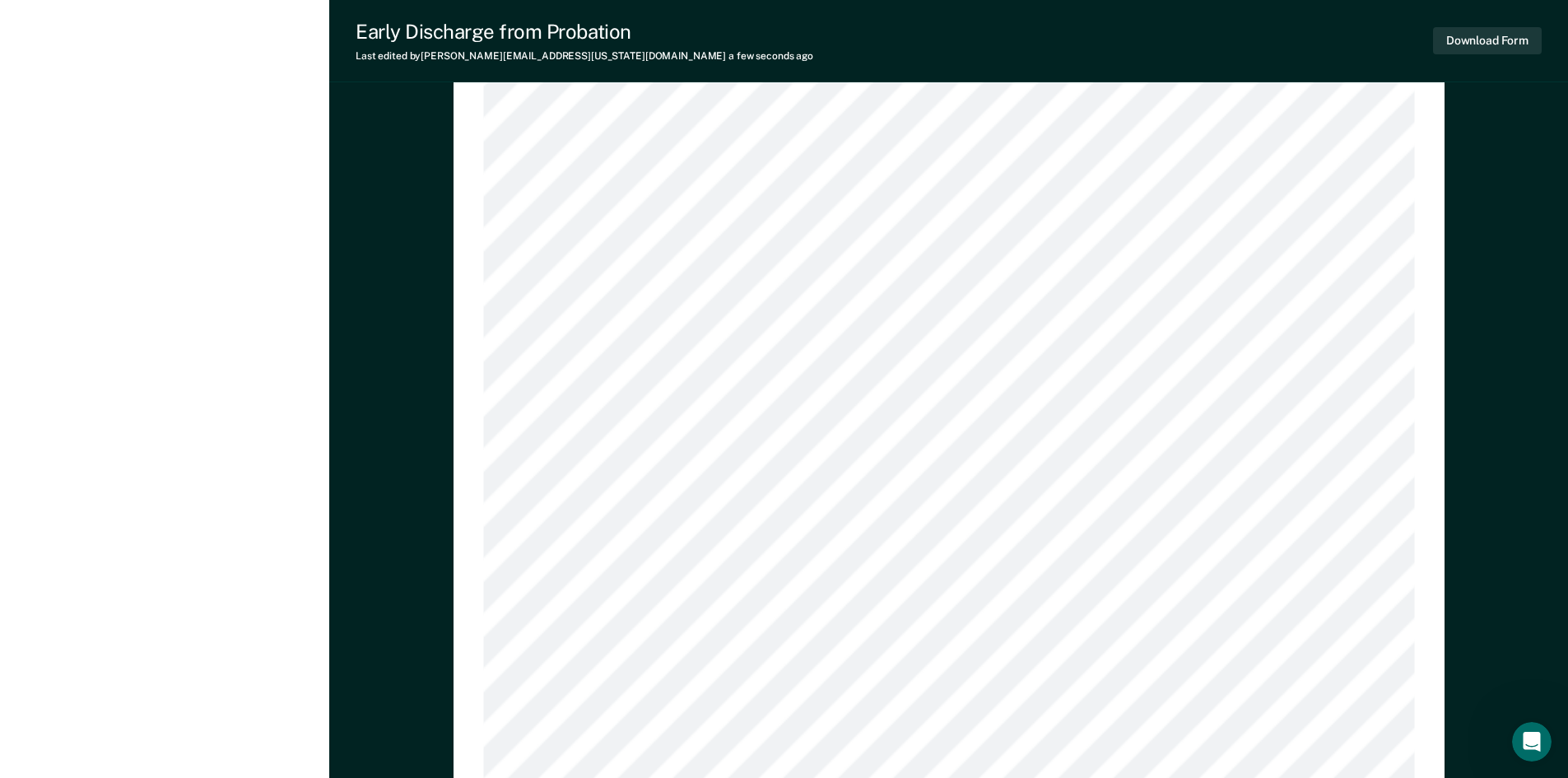
scroll to position [1729, 0]
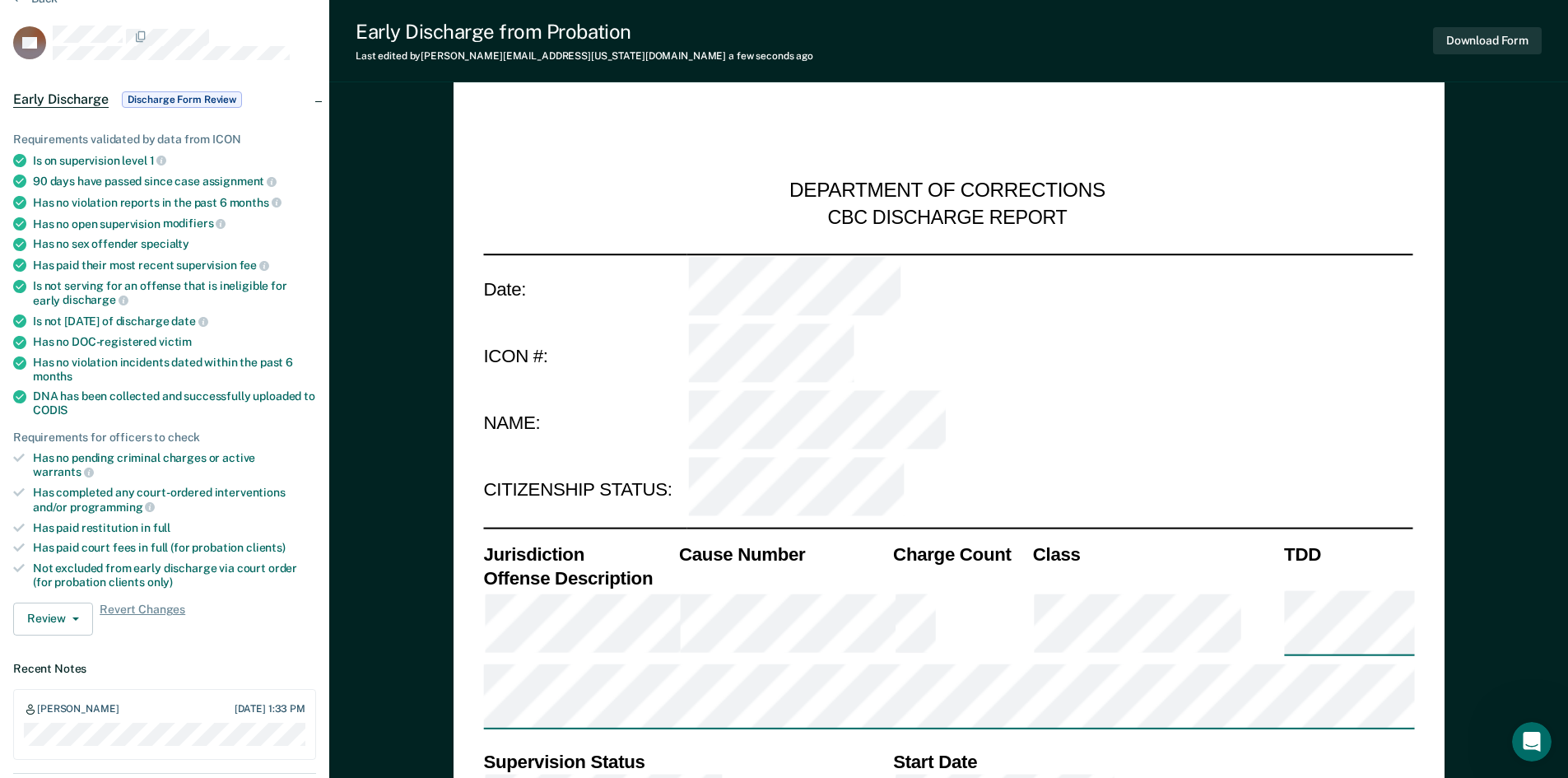
scroll to position [0, 0]
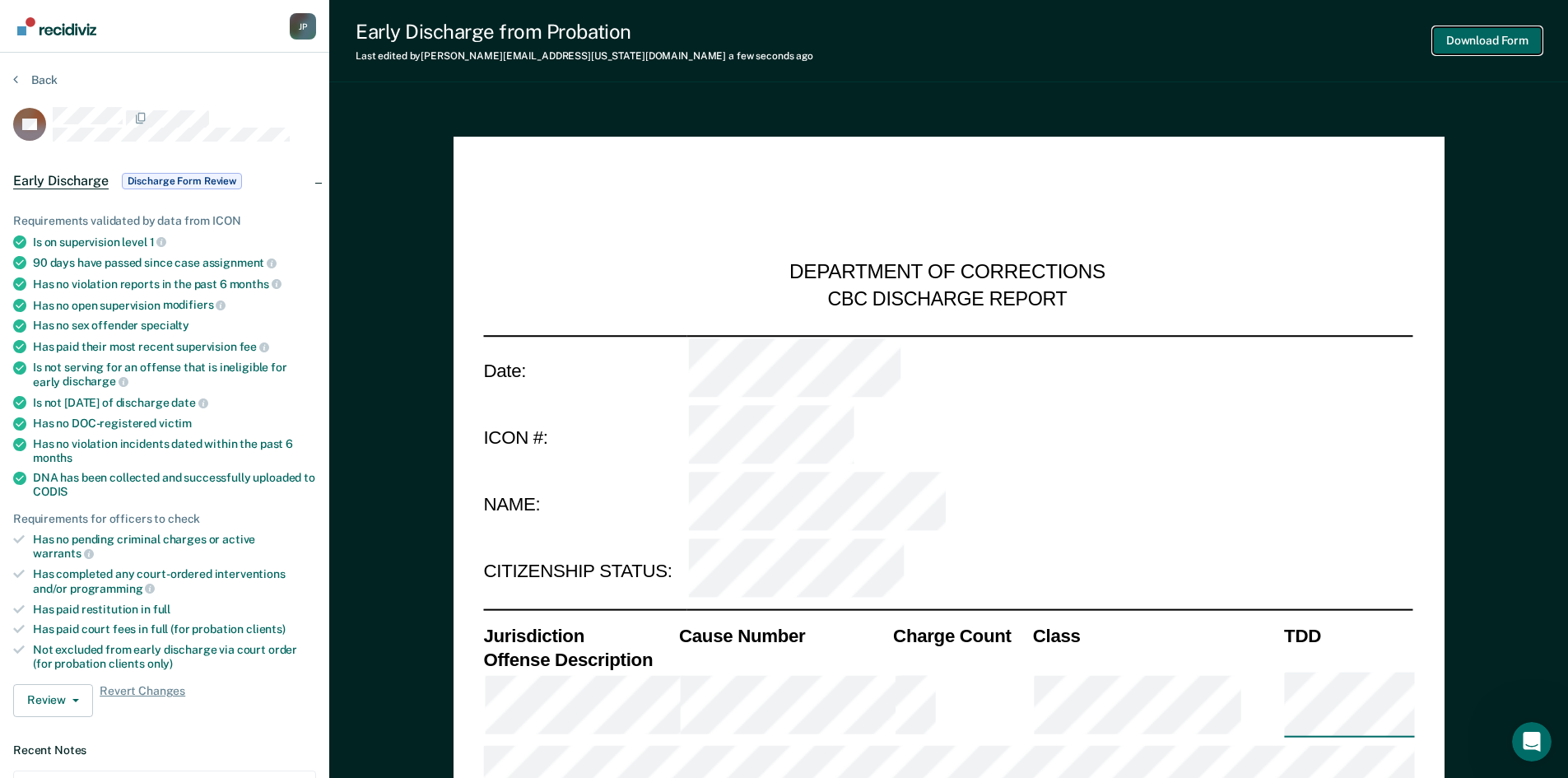
click at [1466, 44] on button "Download Form" at bounding box center [1487, 40] width 108 height 27
type textarea "x"
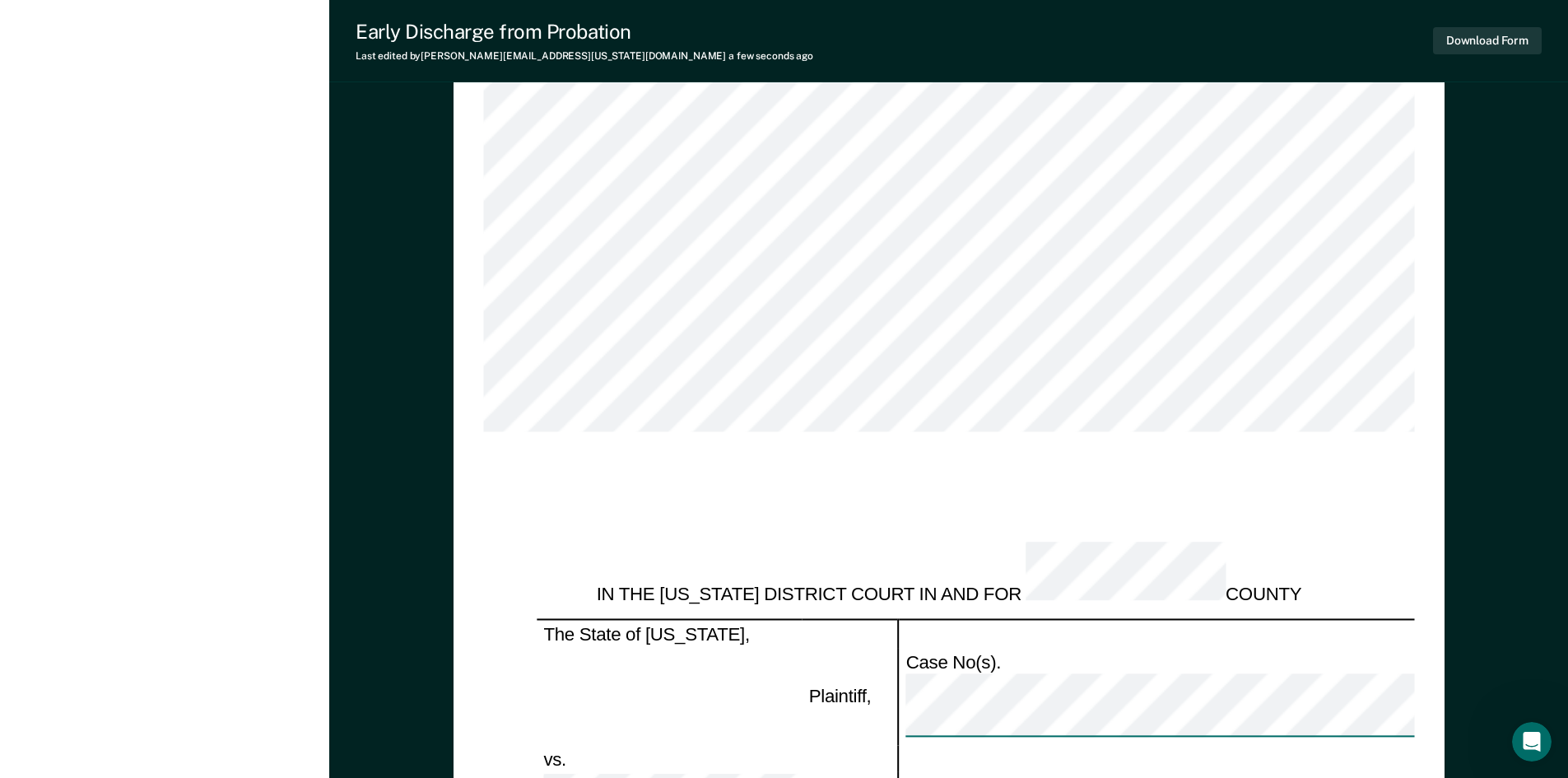
scroll to position [2388, 0]
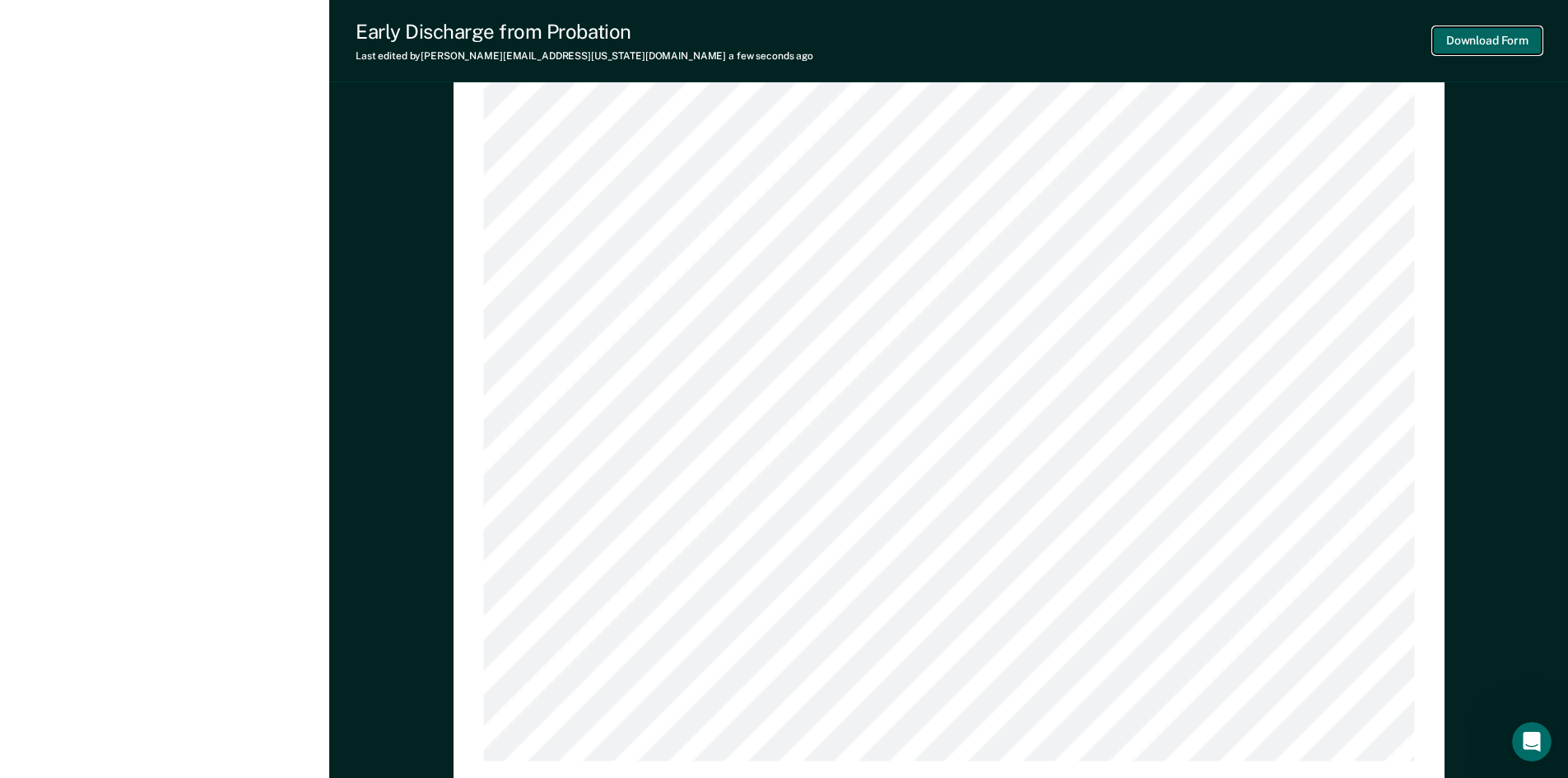
click at [1488, 44] on button "Download Form" at bounding box center [1487, 40] width 108 height 27
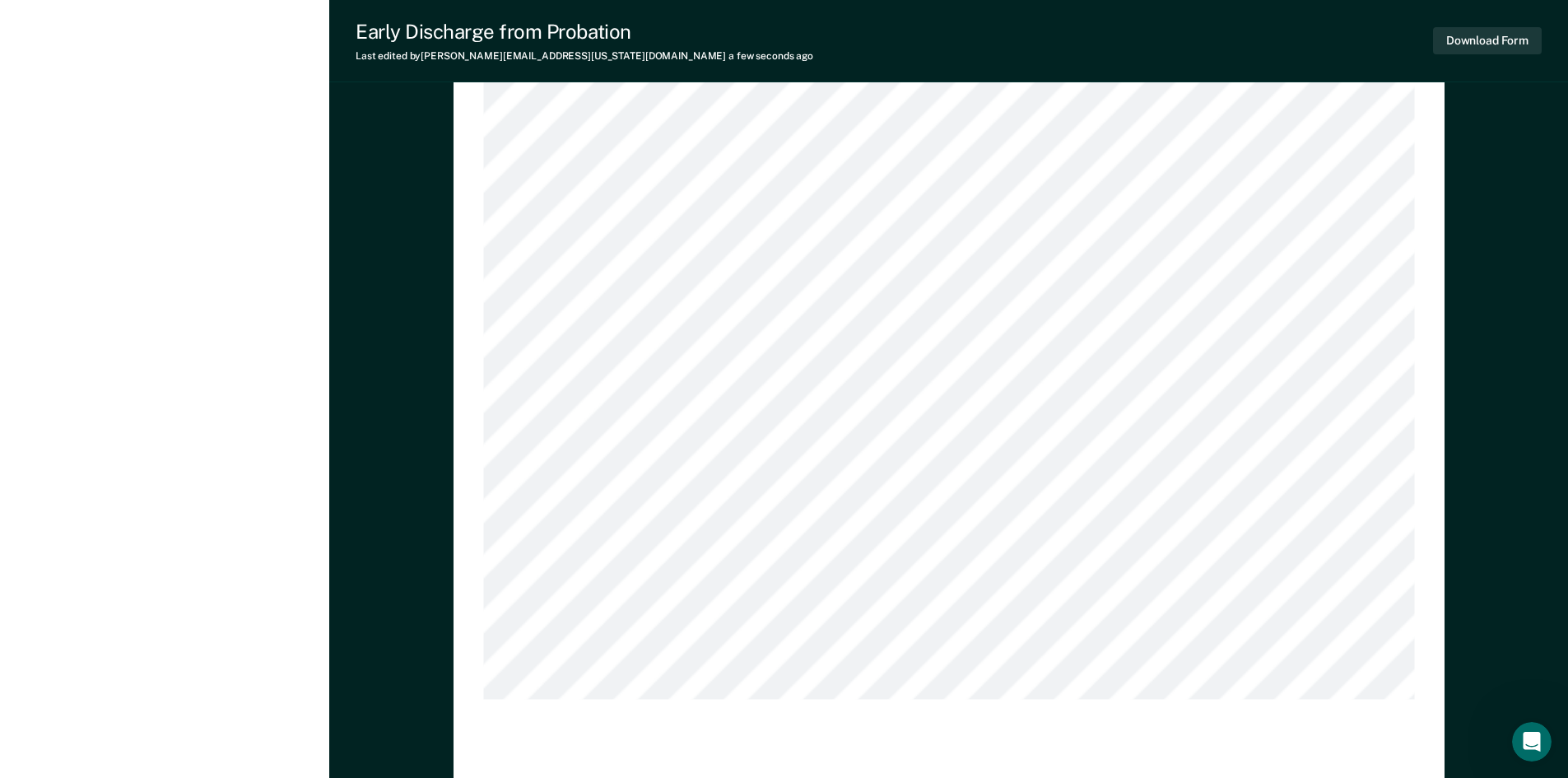
scroll to position [2470, 0]
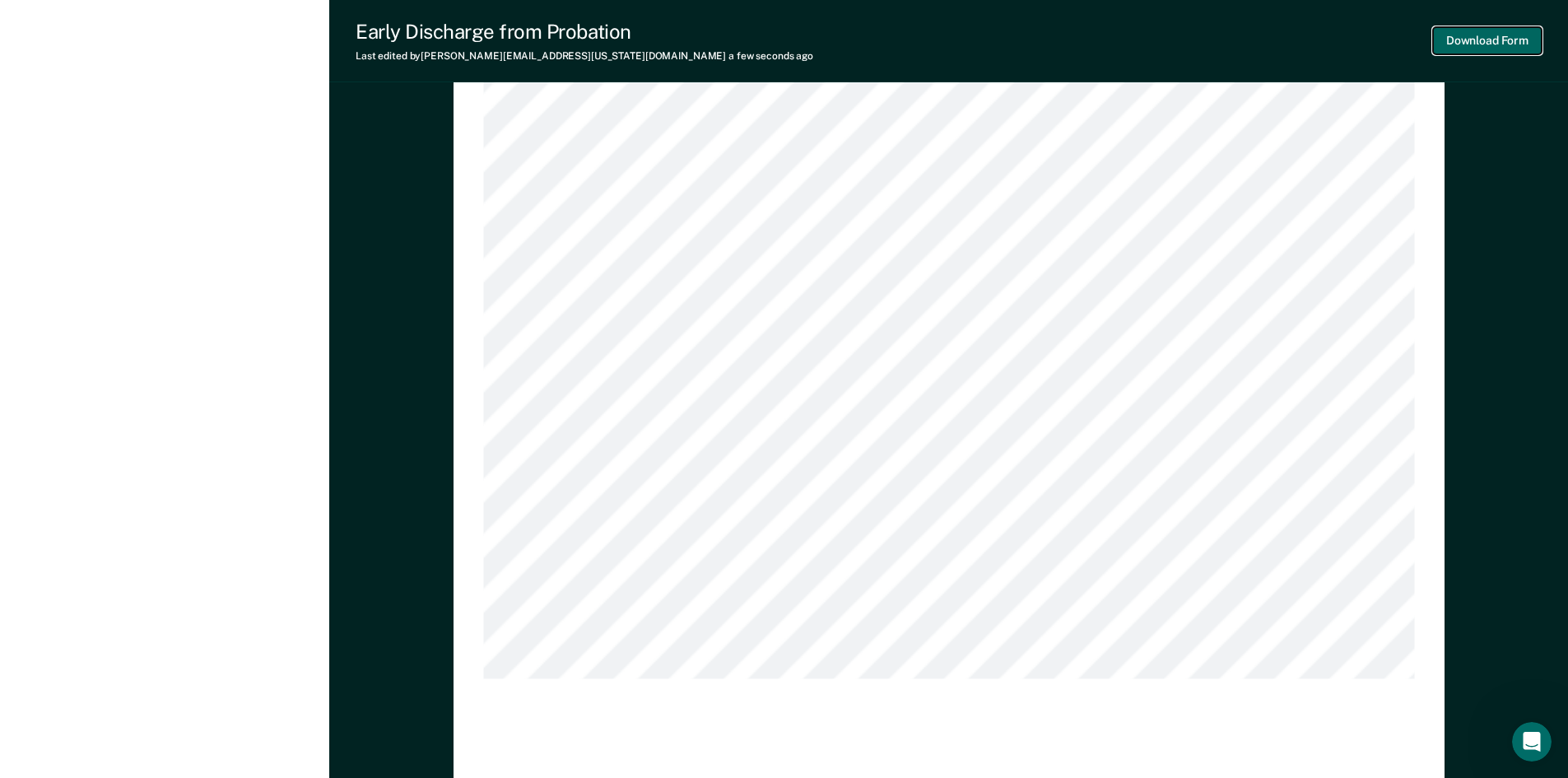
click at [1501, 43] on button "Download Form" at bounding box center [1487, 40] width 108 height 27
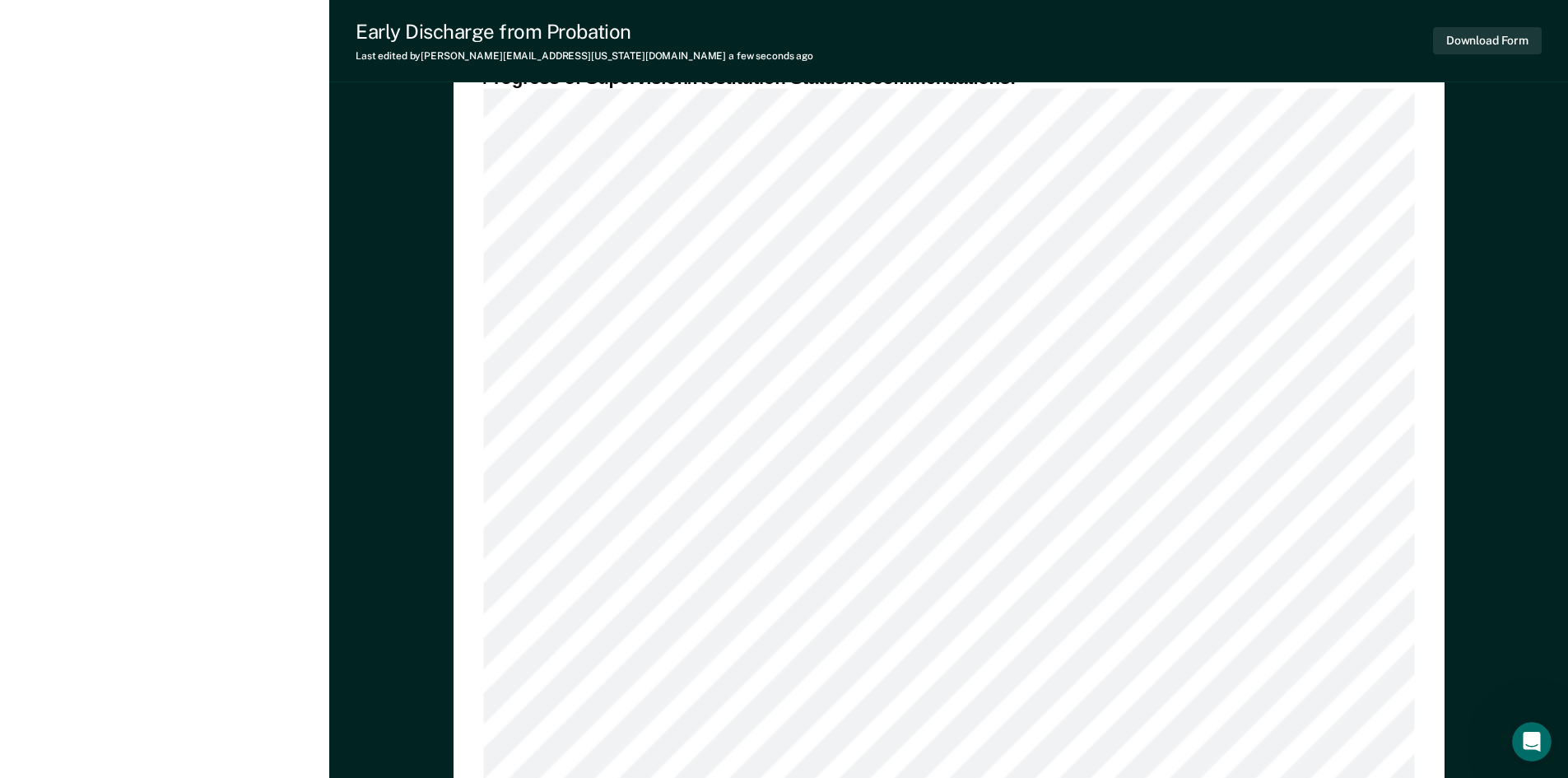
scroll to position [1504, 0]
